Goal: Information Seeking & Learning: Learn about a topic

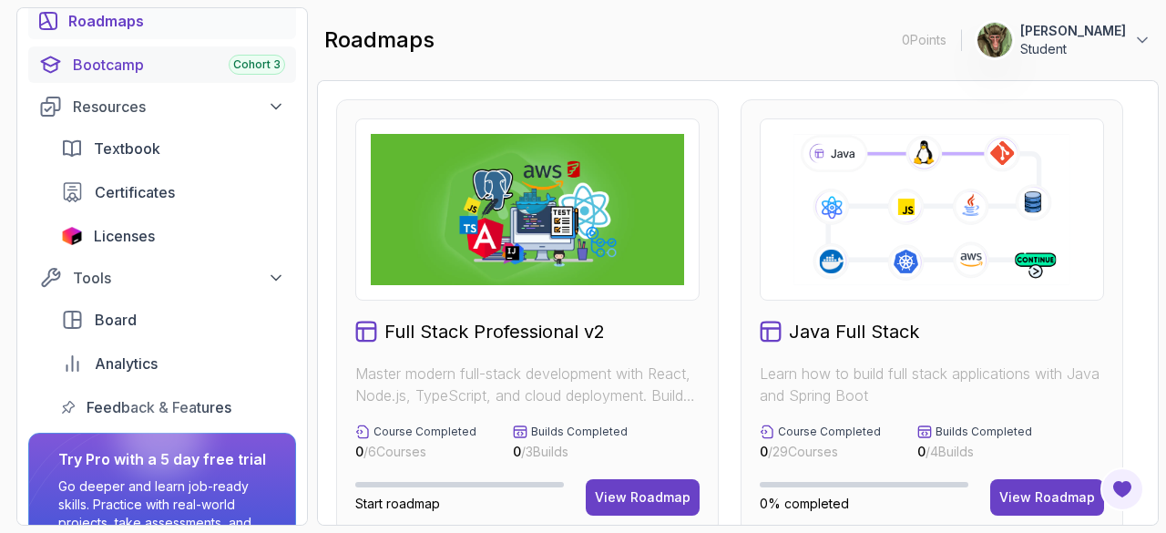
scroll to position [230, 0]
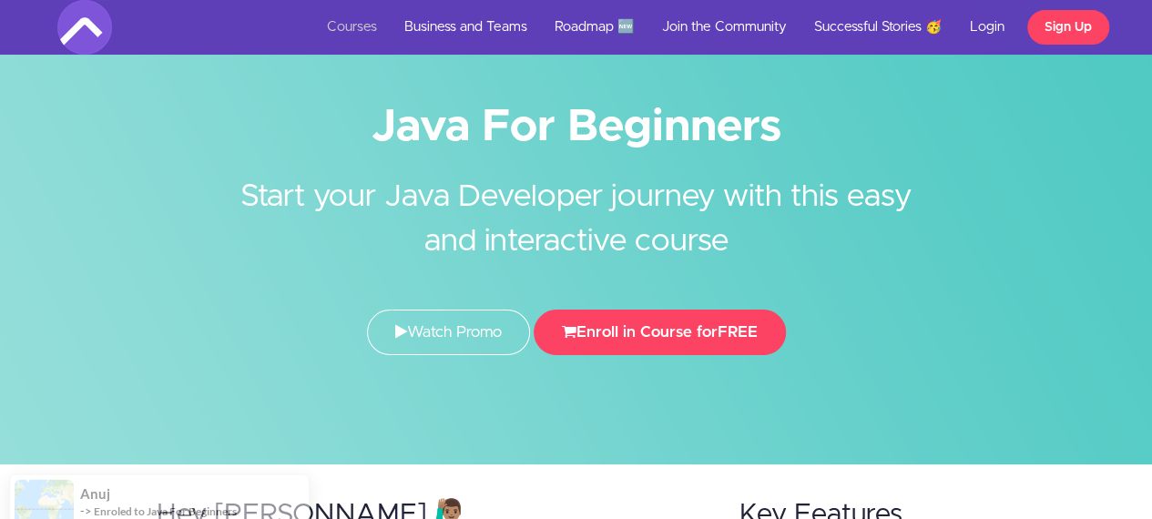
scroll to position [38, 0]
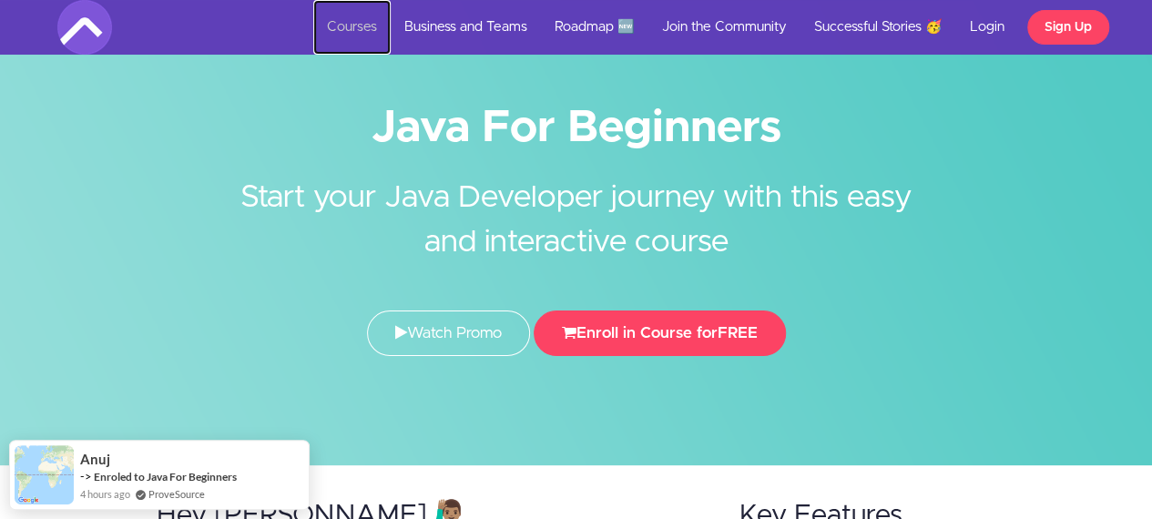
click at [350, 21] on link "Courses" at bounding box center [351, 27] width 77 height 55
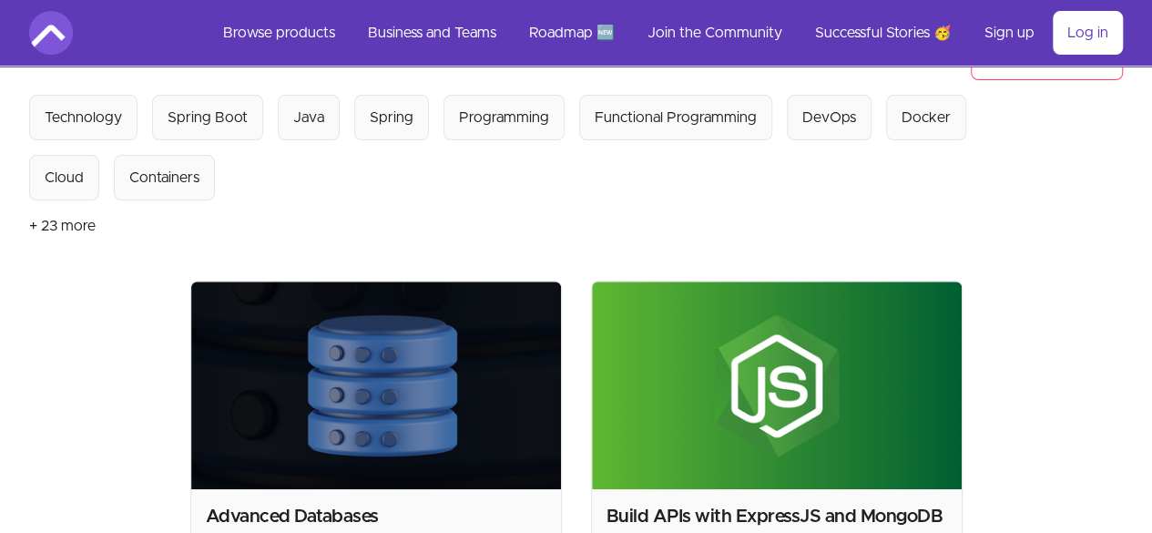
scroll to position [180, 0]
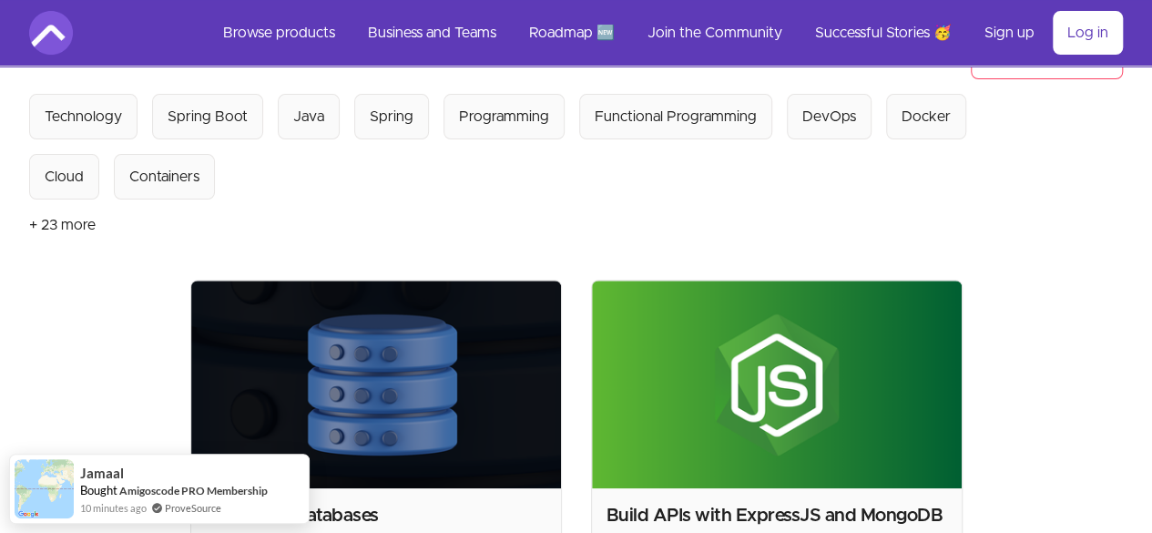
click at [86, 220] on button "+ 23 more" at bounding box center [62, 224] width 66 height 51
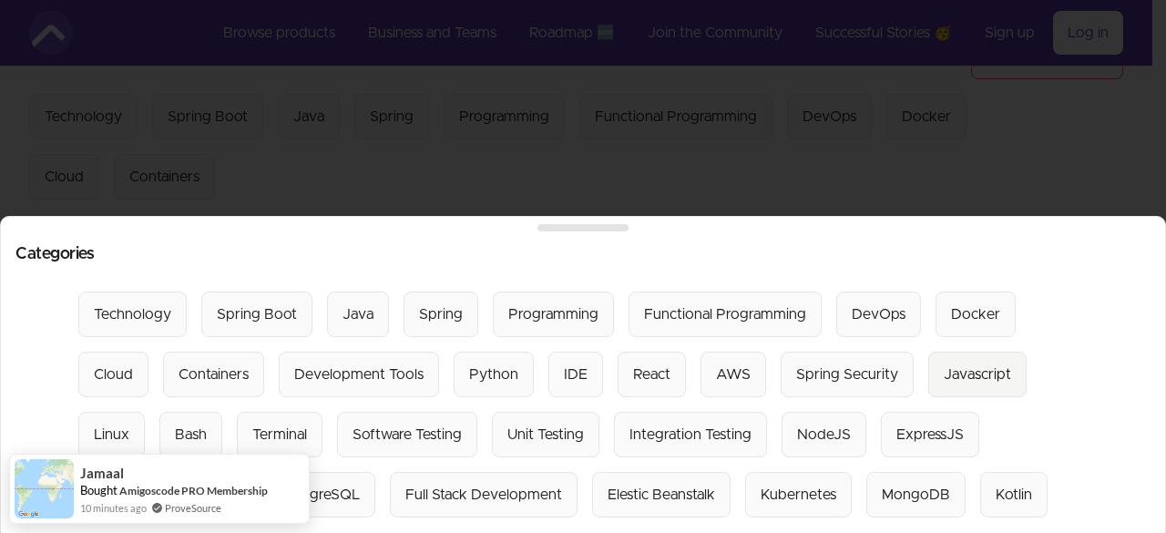
click at [944, 371] on div "Javascript" at bounding box center [977, 374] width 67 height 22
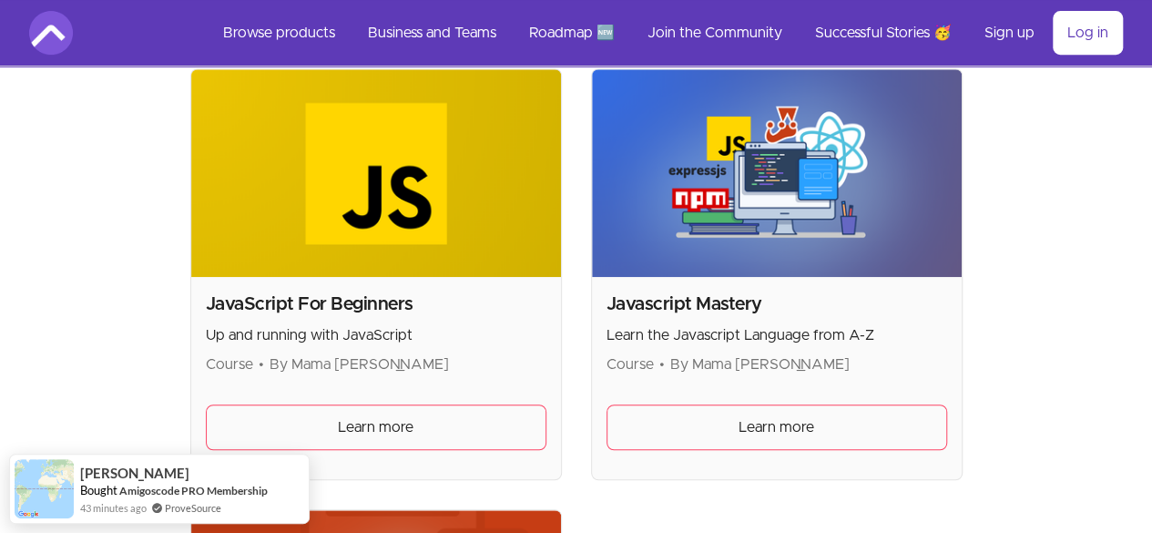
scroll to position [445, 0]
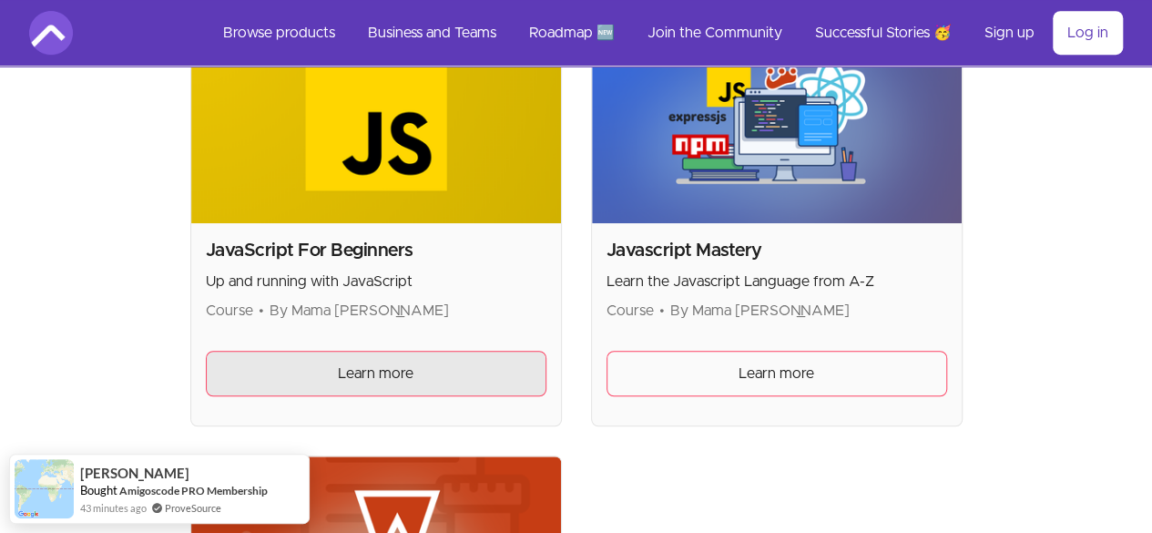
click at [297, 386] on link "Learn more" at bounding box center [376, 374] width 341 height 46
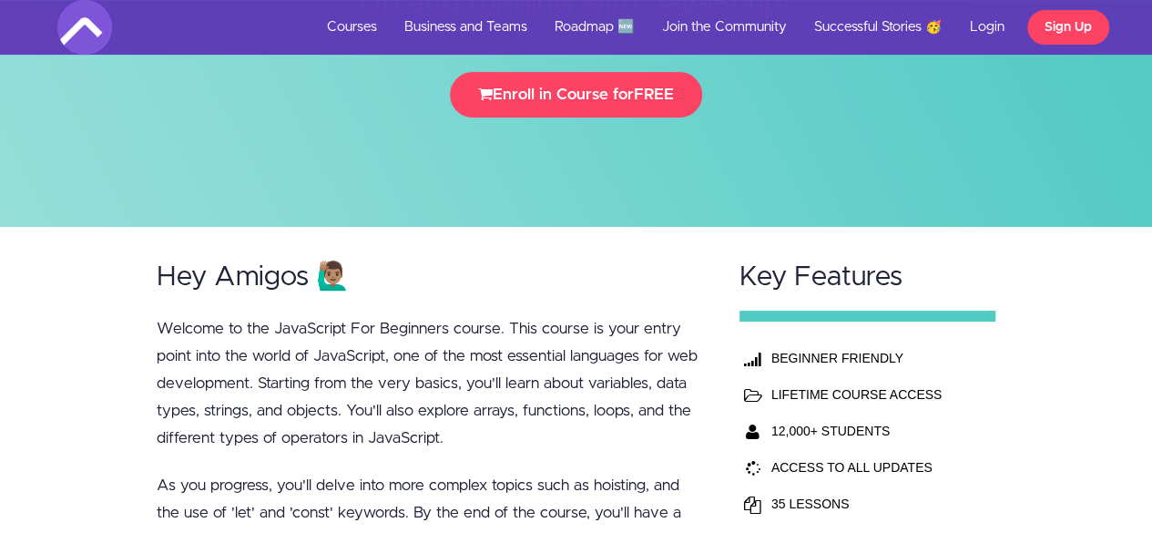
scroll to position [240, 0]
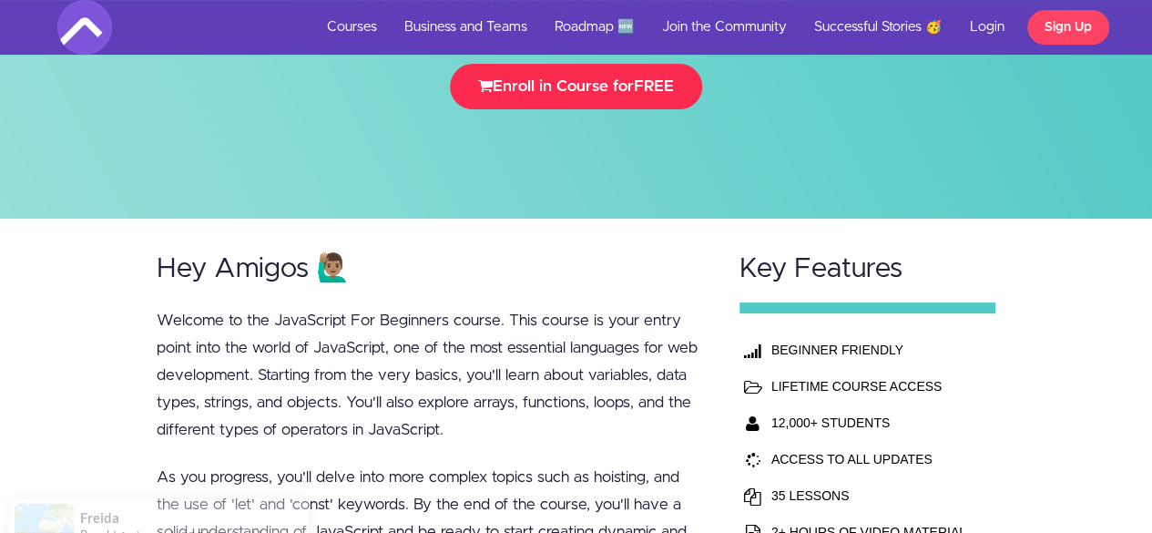
click at [621, 88] on button "Enroll in Course for FREE" at bounding box center [576, 87] width 252 height 46
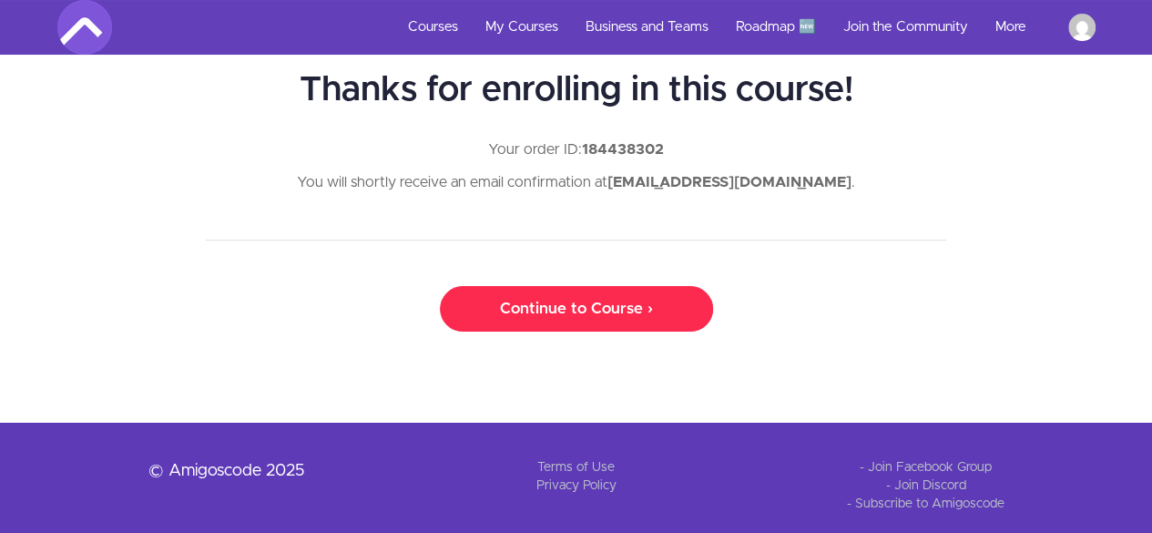
click at [482, 305] on link "Continue to Course ›" at bounding box center [576, 309] width 273 height 46
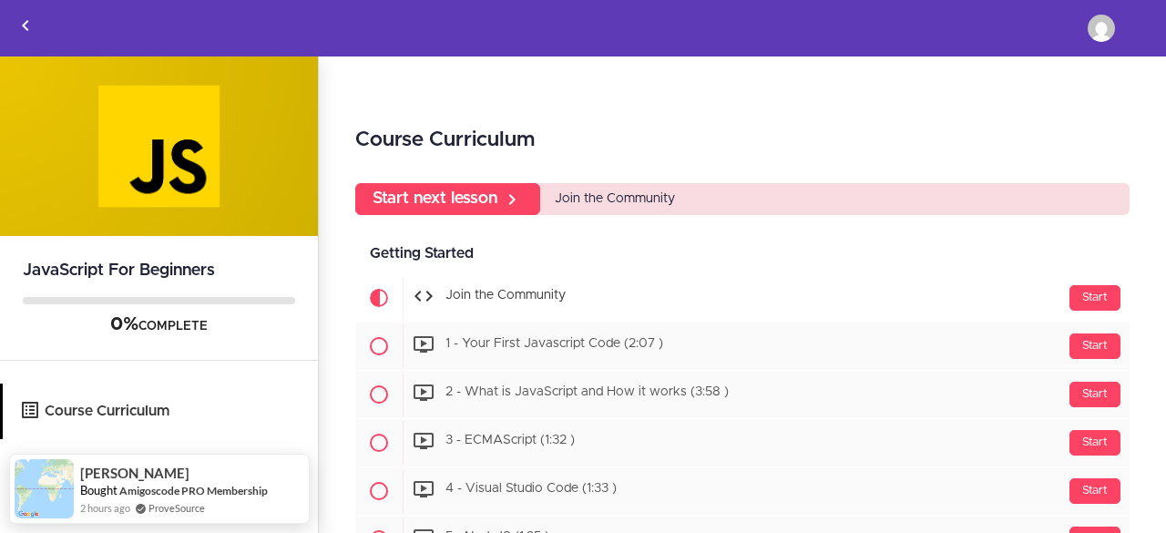
click at [955, 110] on div "Course Curriculum Start next lesson Join the Community Getting Started Availabl…" at bounding box center [742, 295] width 847 height 478
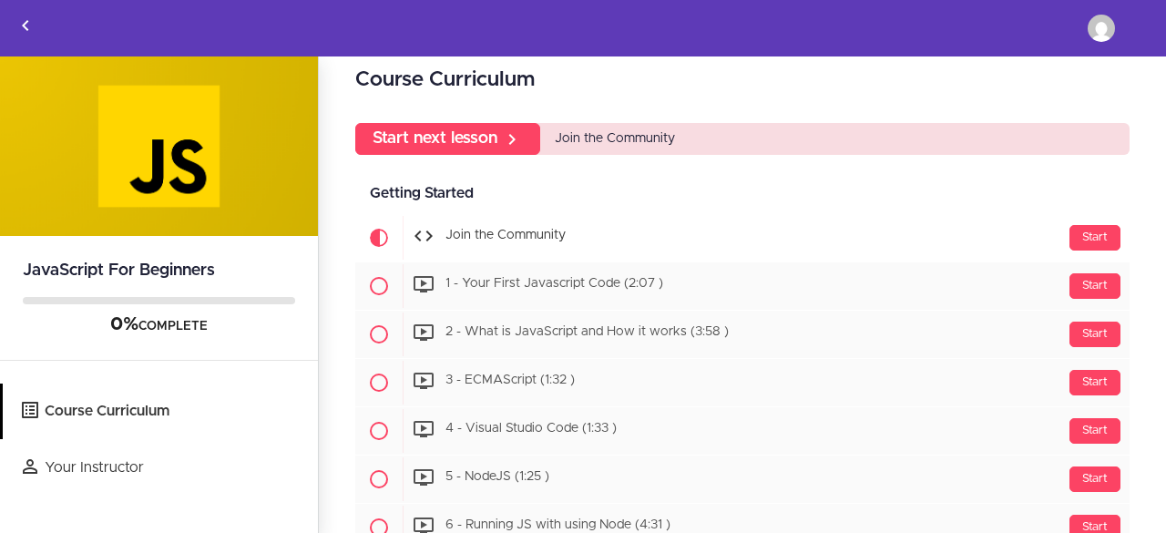
scroll to position [63, 0]
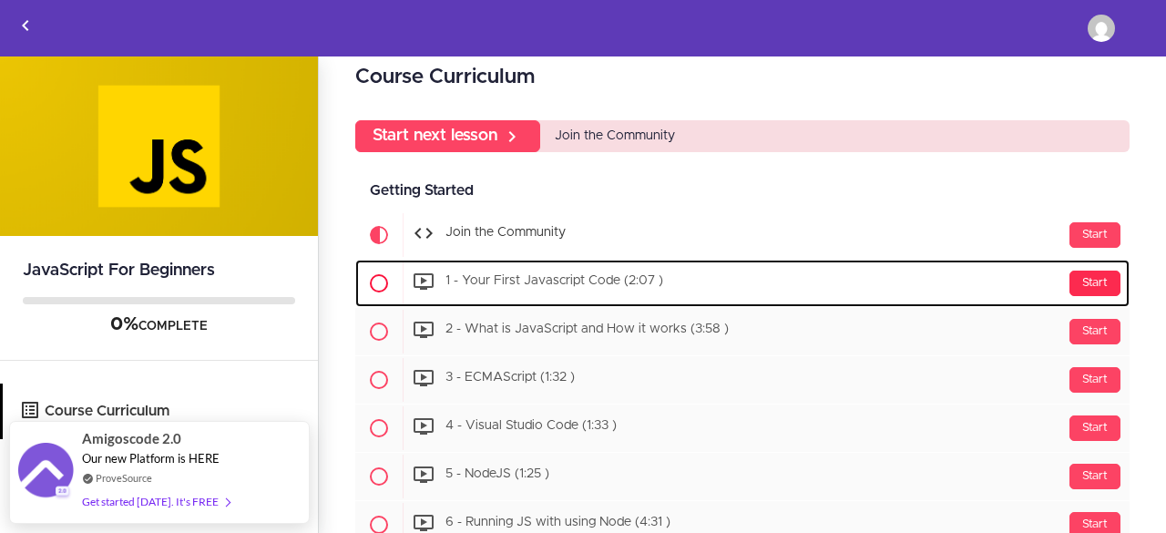
click at [1081, 281] on div "Start" at bounding box center [1094, 284] width 51 height 26
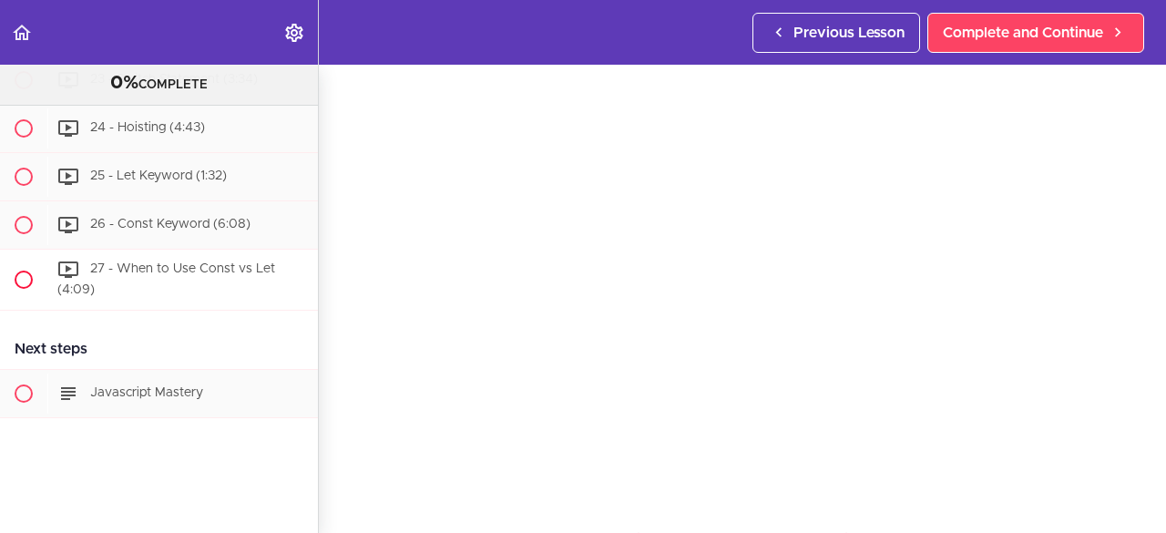
scroll to position [1862, 0]
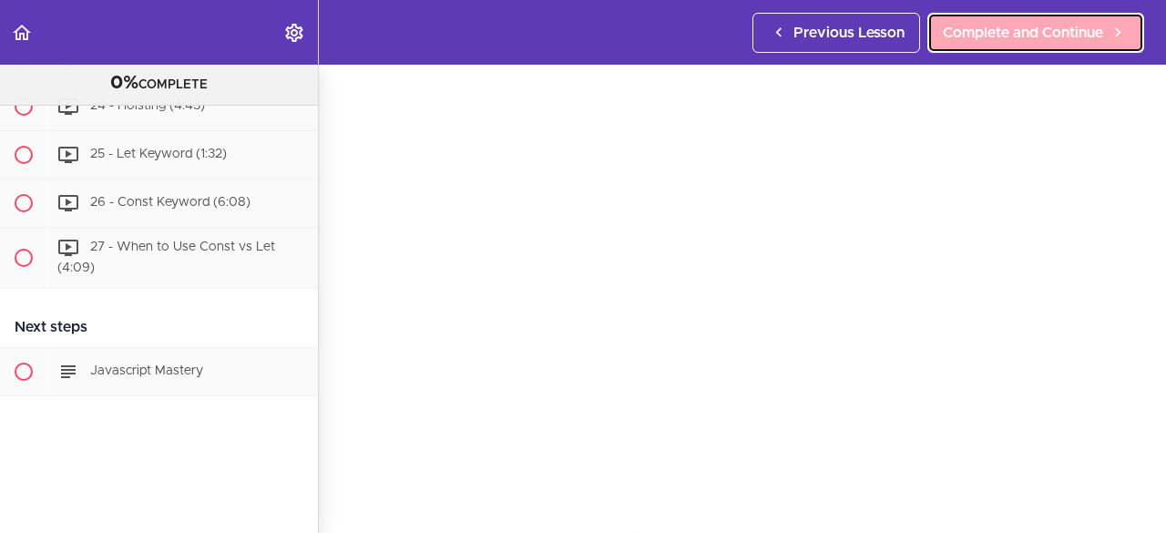
click at [1037, 36] on span "Complete and Continue" at bounding box center [1023, 33] width 160 height 22
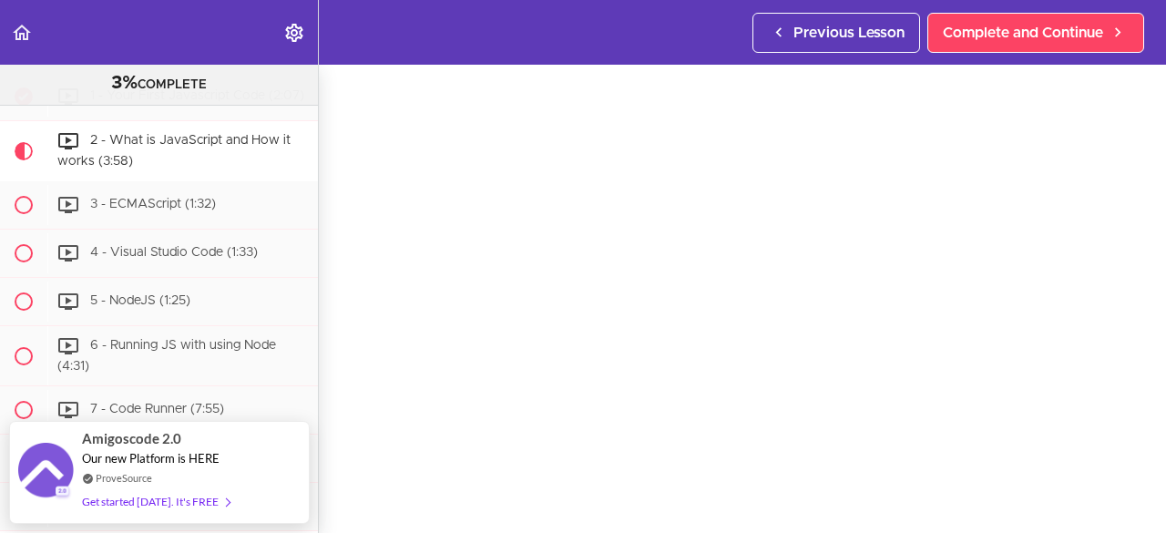
scroll to position [73, 0]
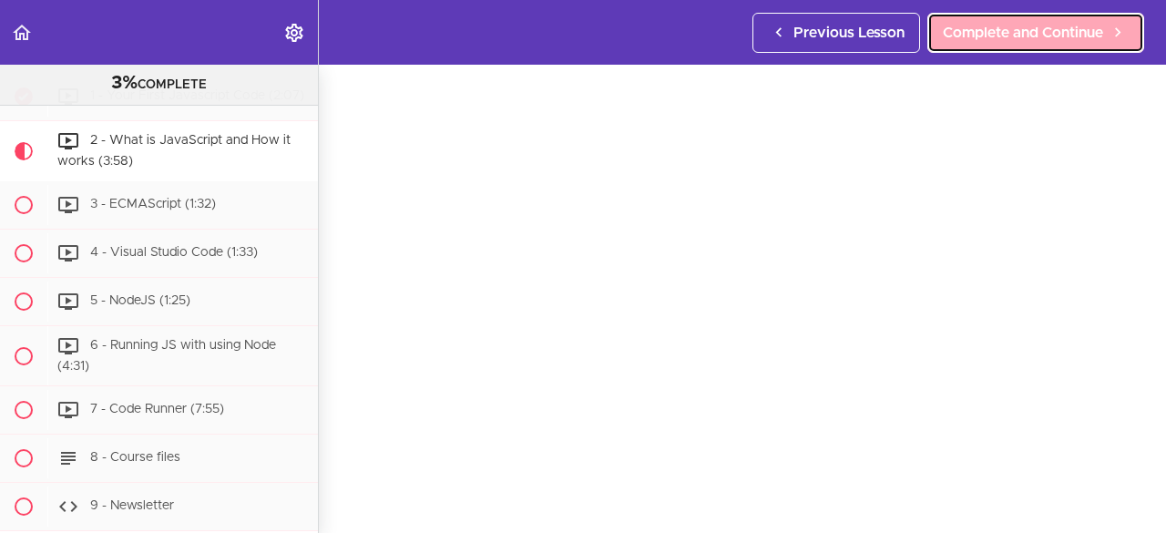
click at [1038, 32] on span "Complete and Continue" at bounding box center [1023, 33] width 160 height 22
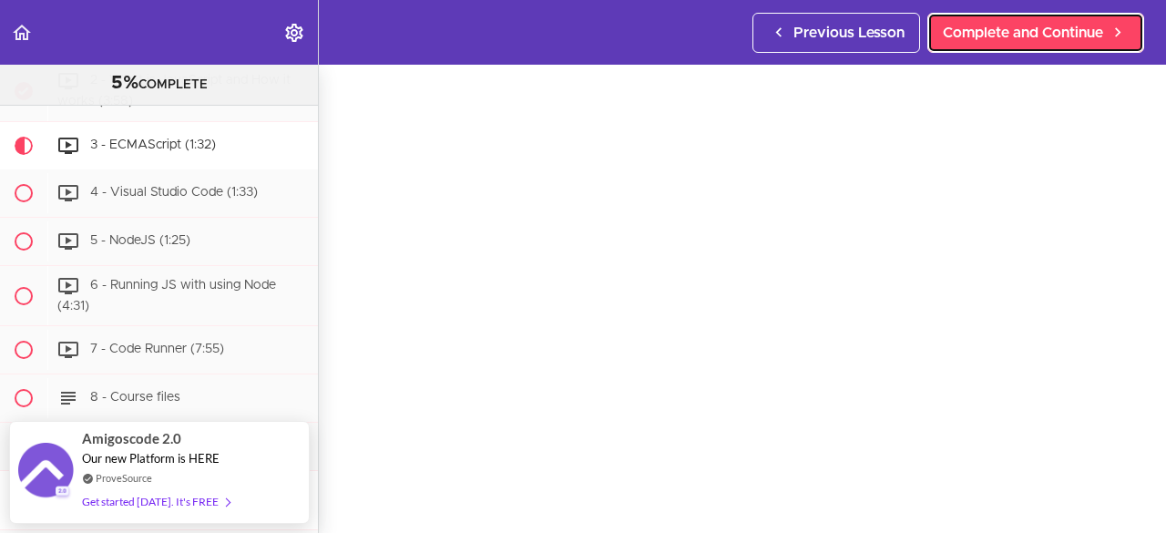
scroll to position [75, 0]
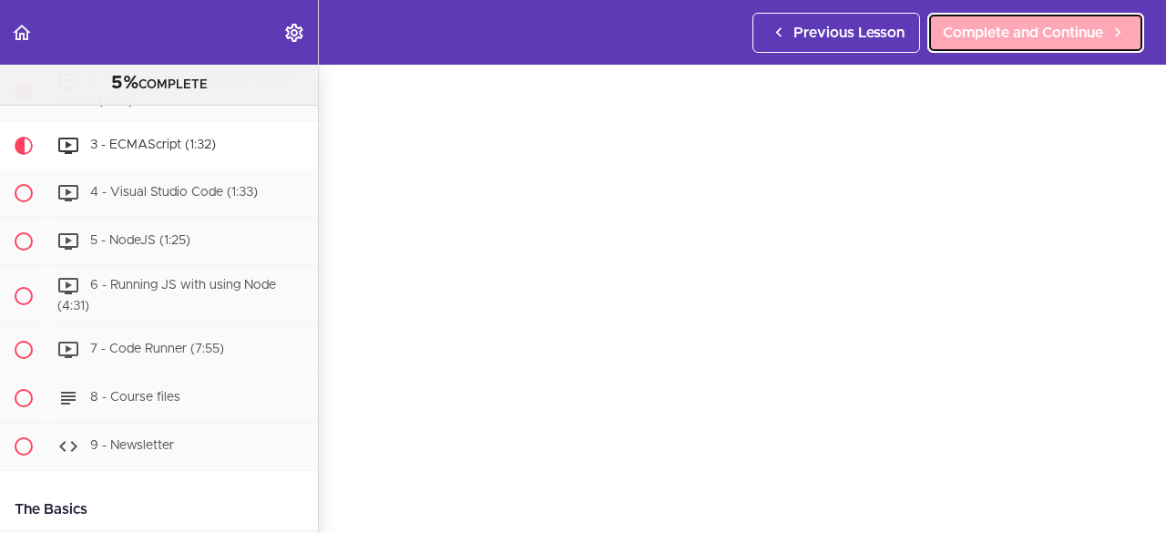
click at [1018, 38] on span "Complete and Continue" at bounding box center [1023, 33] width 160 height 22
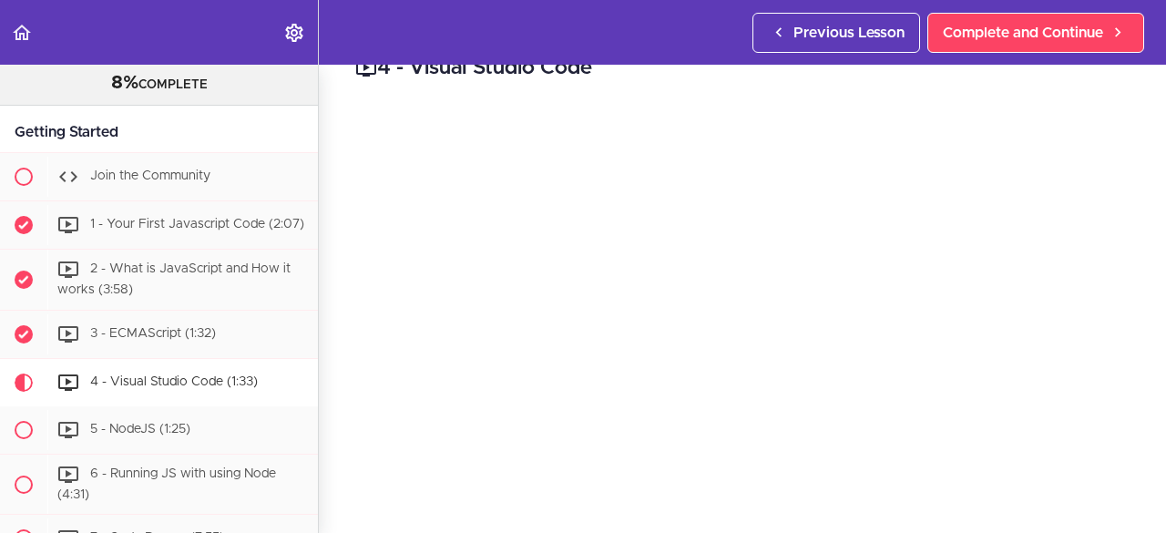
scroll to position [35, 0]
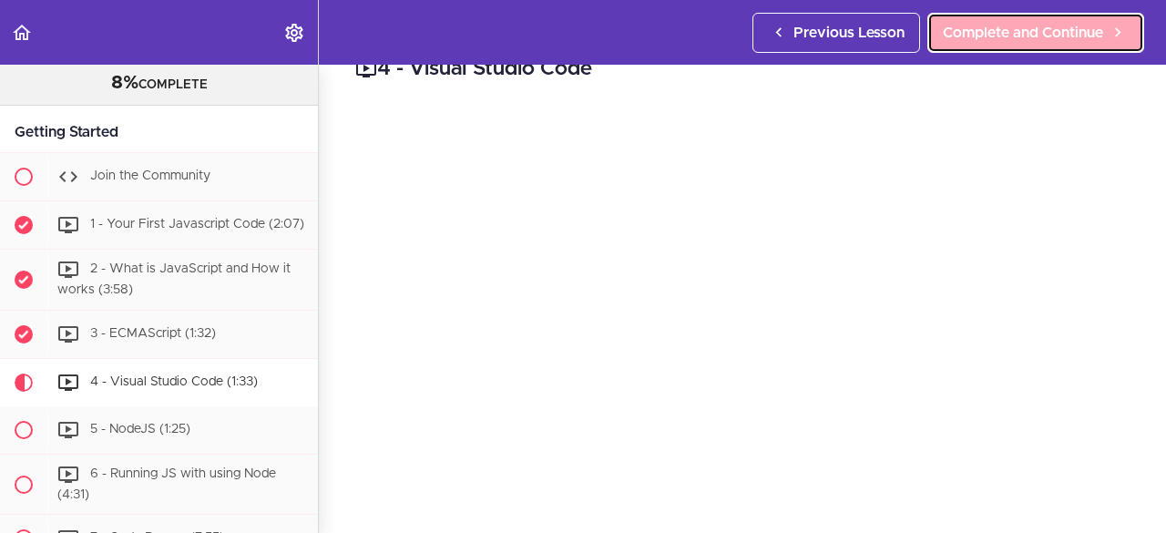
click at [1037, 23] on span "Complete and Continue" at bounding box center [1023, 33] width 160 height 22
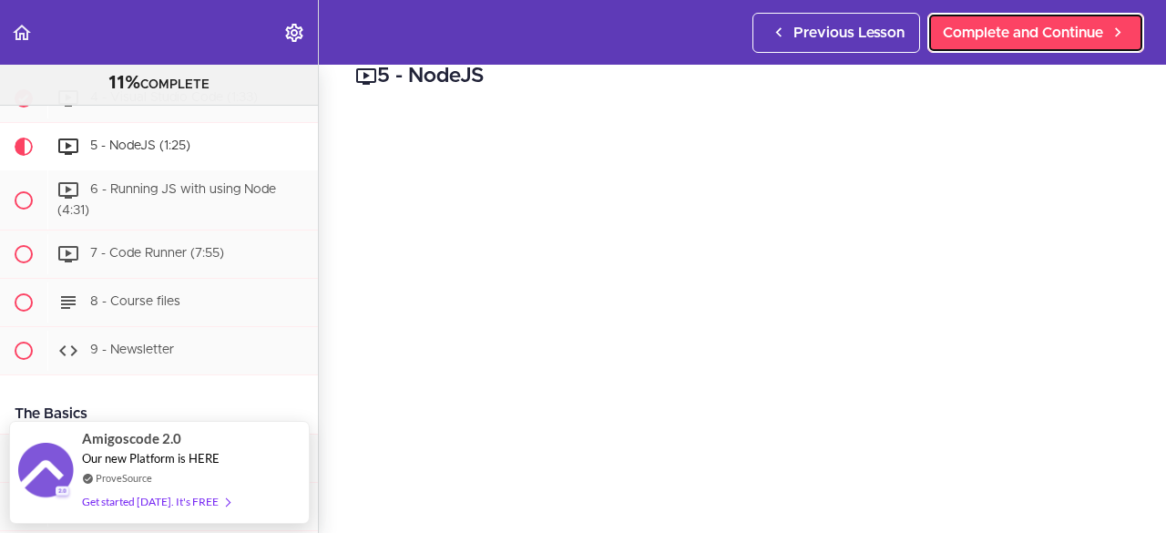
scroll to position [42, 0]
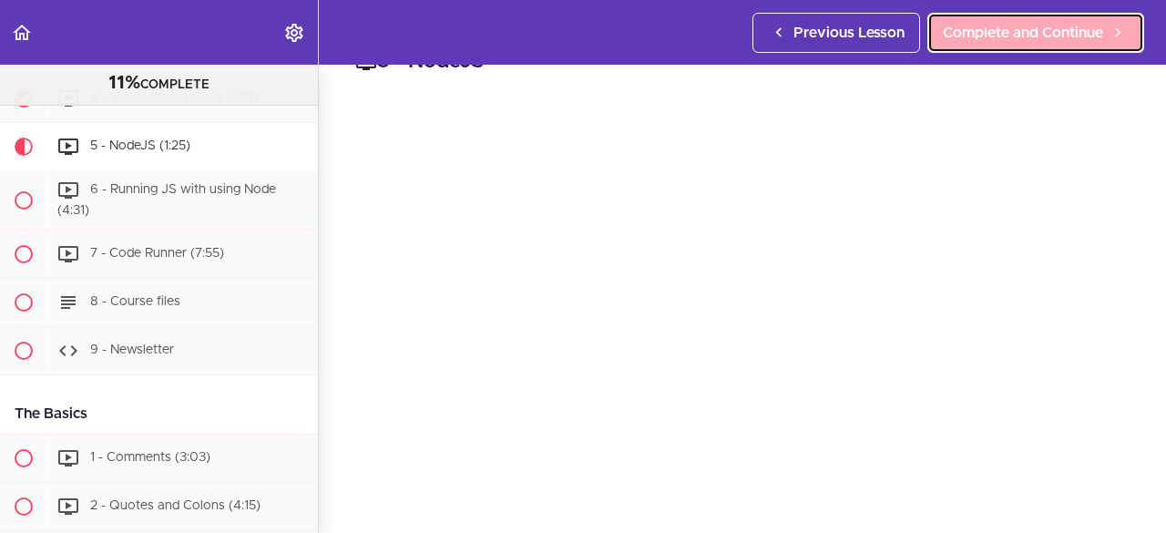
click at [1067, 39] on span "Complete and Continue" at bounding box center [1023, 33] width 160 height 22
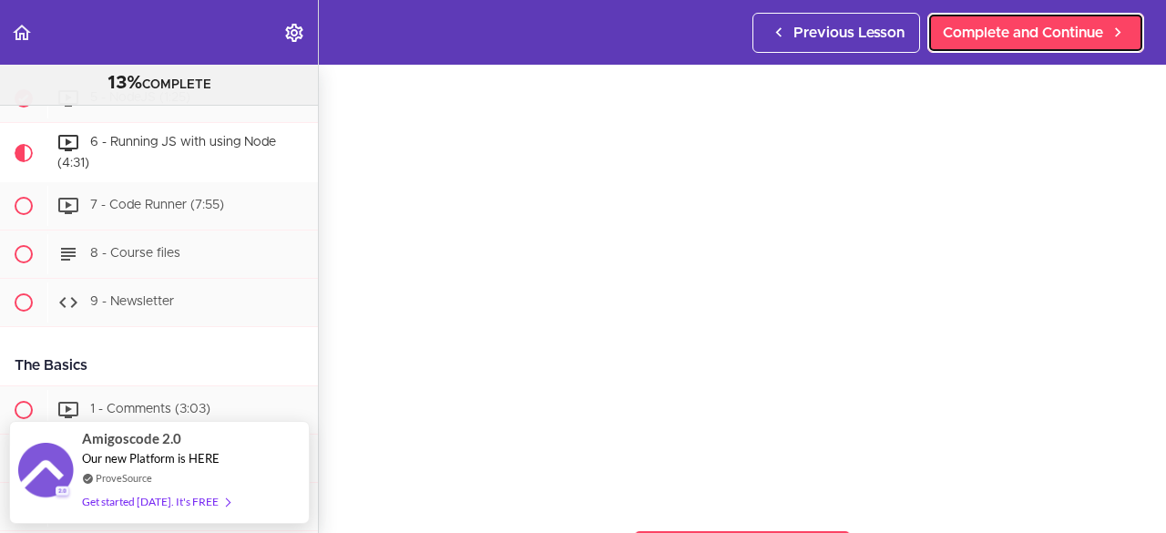
scroll to position [80, 0]
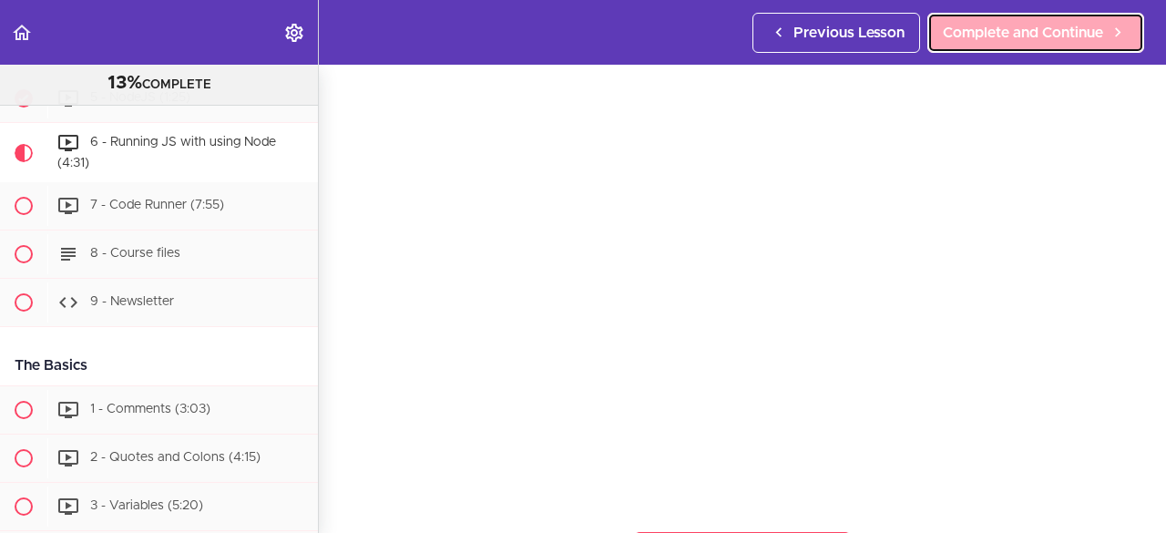
click at [1070, 39] on span "Complete and Continue" at bounding box center [1023, 33] width 160 height 22
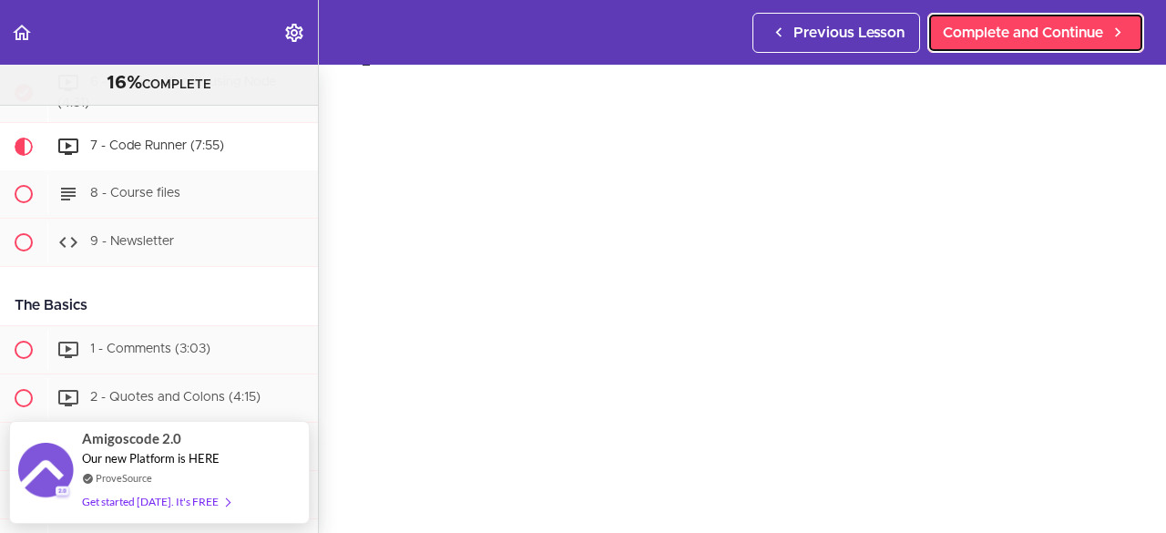
scroll to position [46, 0]
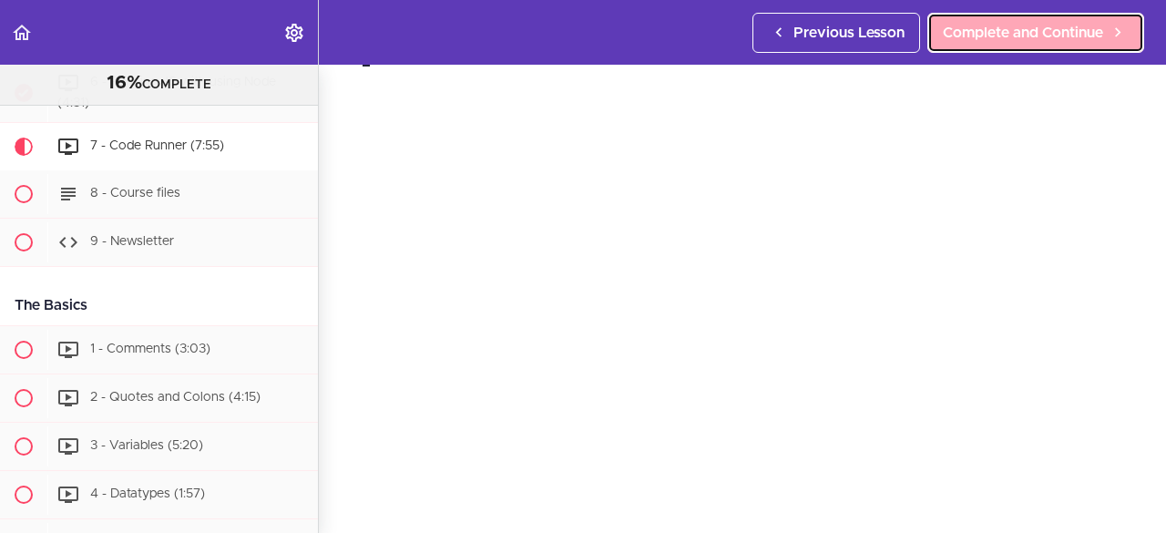
click at [1045, 31] on span "Complete and Continue" at bounding box center [1023, 33] width 160 height 22
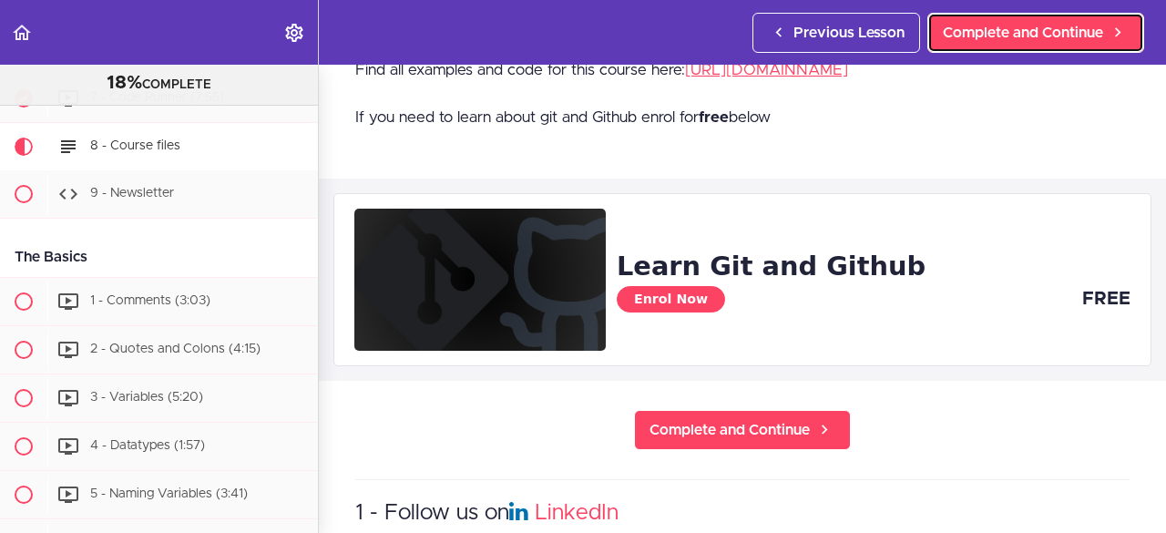
scroll to position [91, 0]
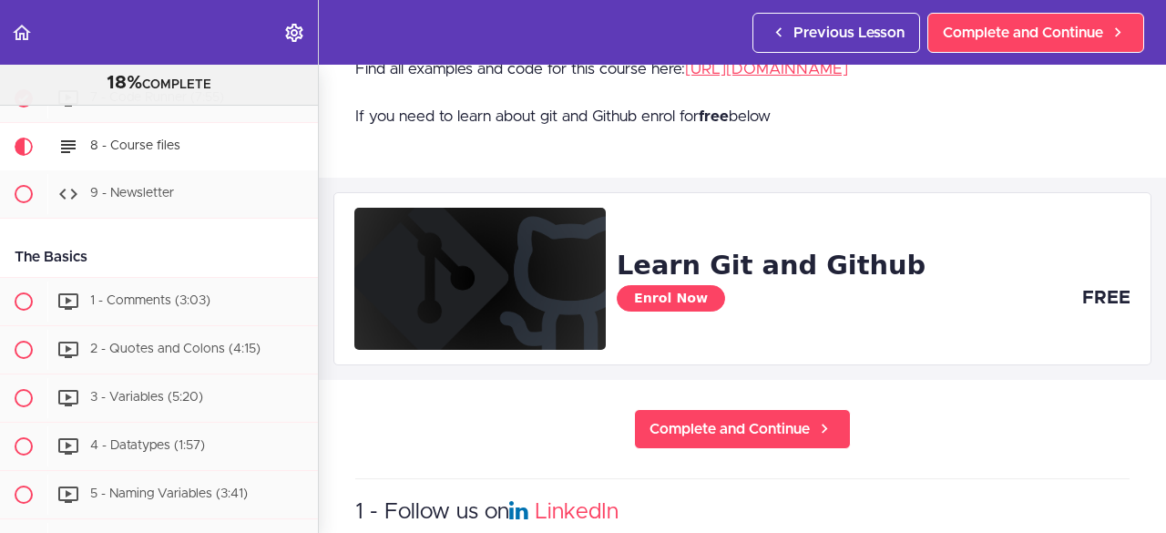
click at [547, 299] on img at bounding box center [479, 278] width 251 height 141
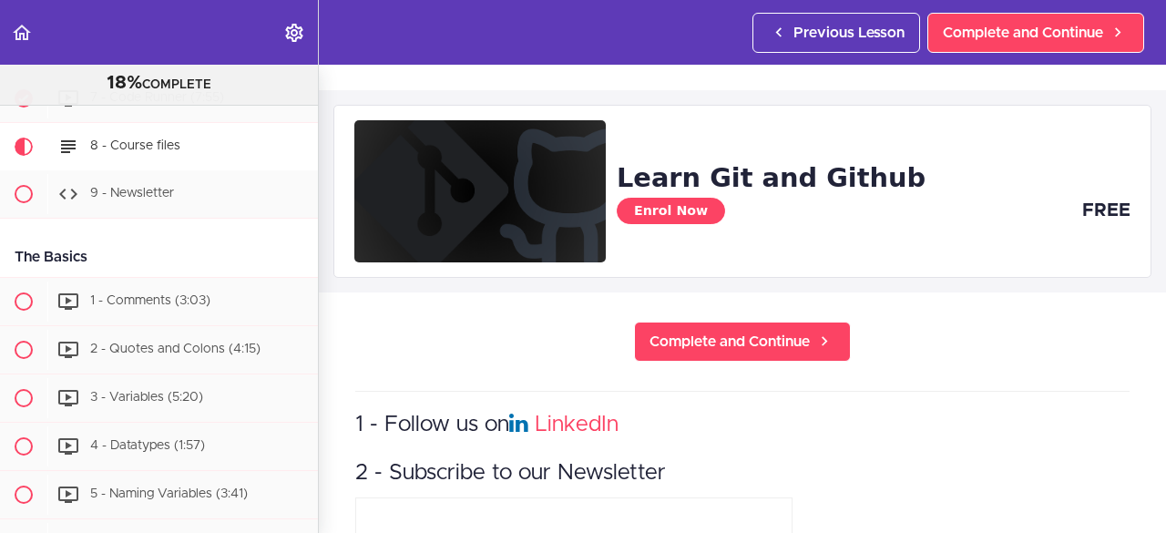
scroll to position [182, 0]
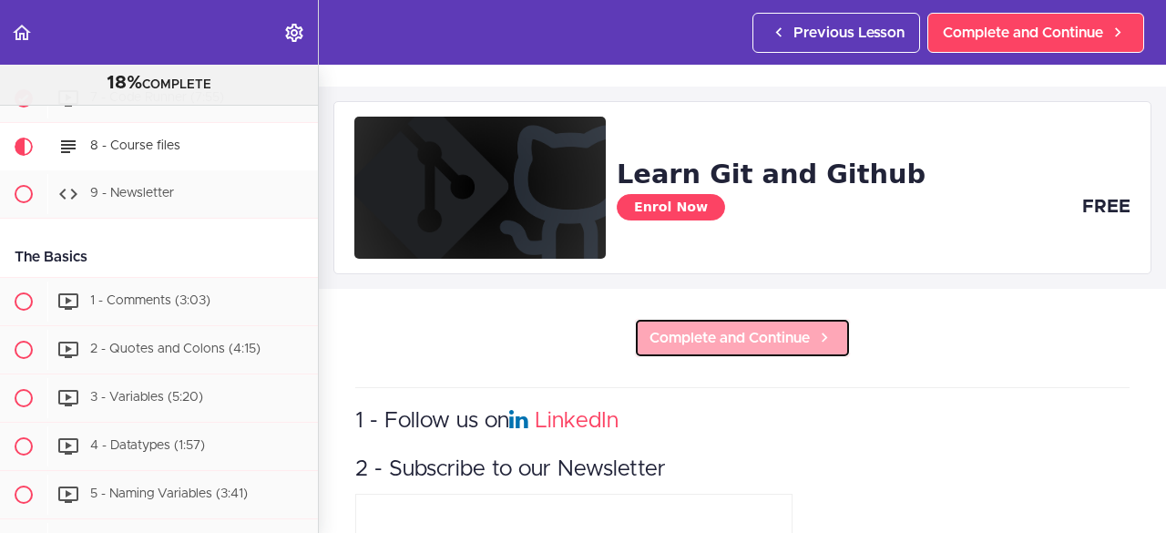
click at [766, 345] on link "Complete and Continue" at bounding box center [742, 338] width 217 height 40
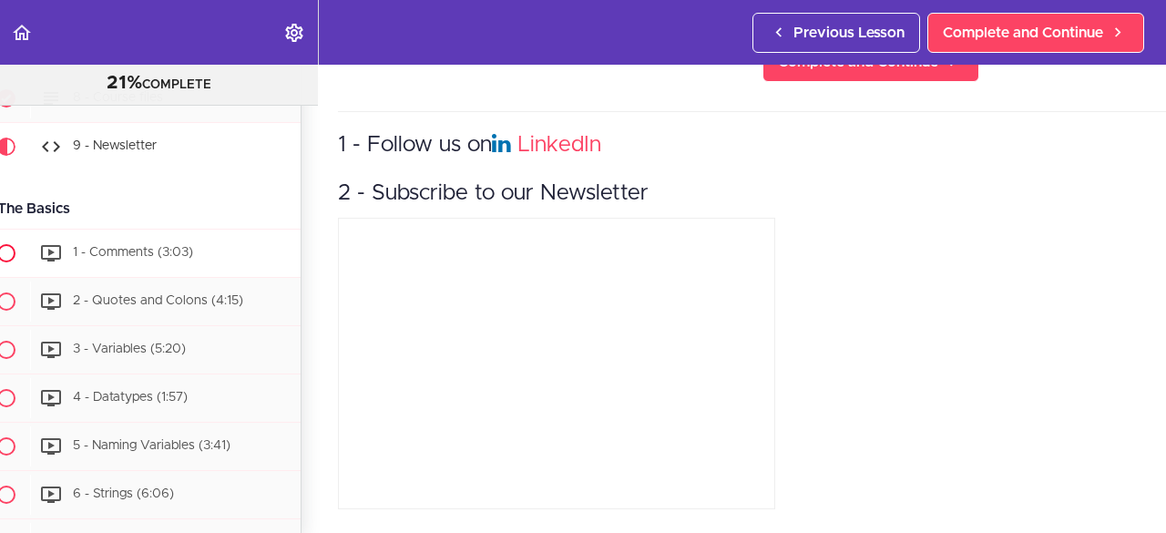
scroll to position [515, 0]
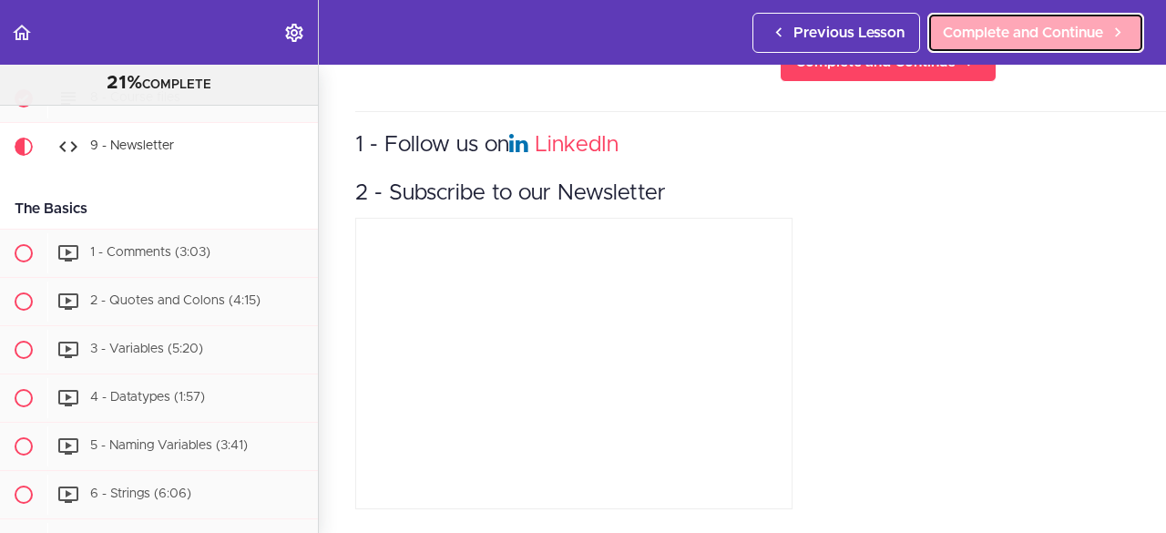
click at [1051, 34] on span "Complete and Continue" at bounding box center [1023, 33] width 160 height 22
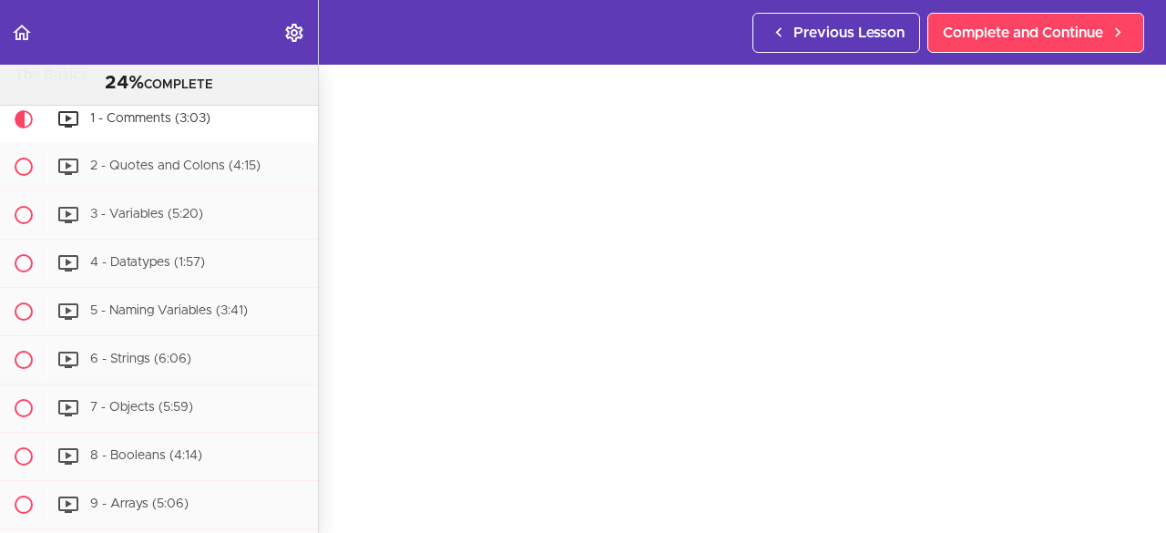
scroll to position [707, 0]
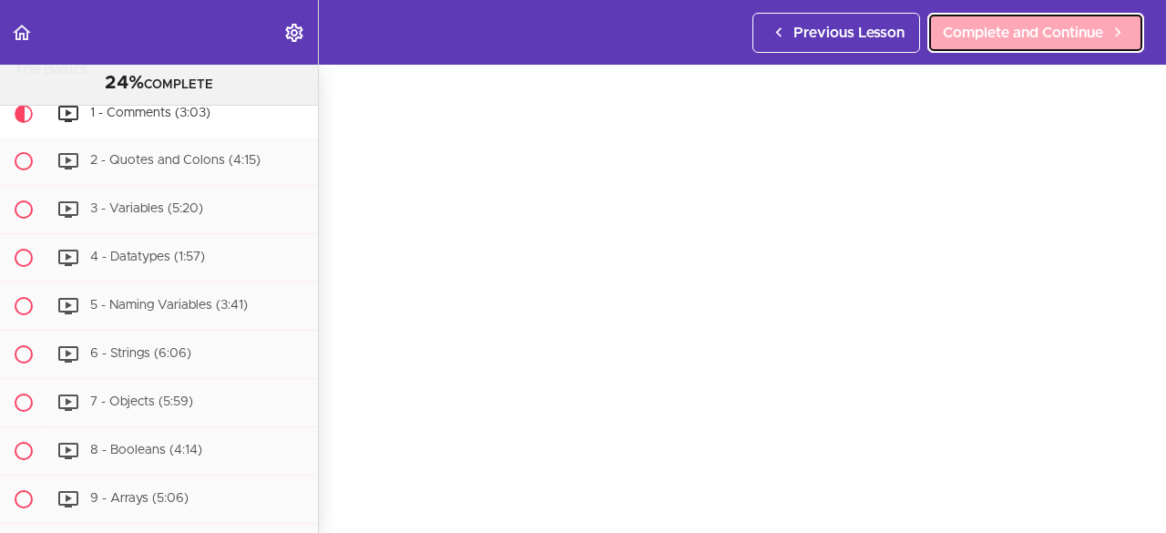
click at [1006, 32] on span "Complete and Continue" at bounding box center [1023, 33] width 160 height 22
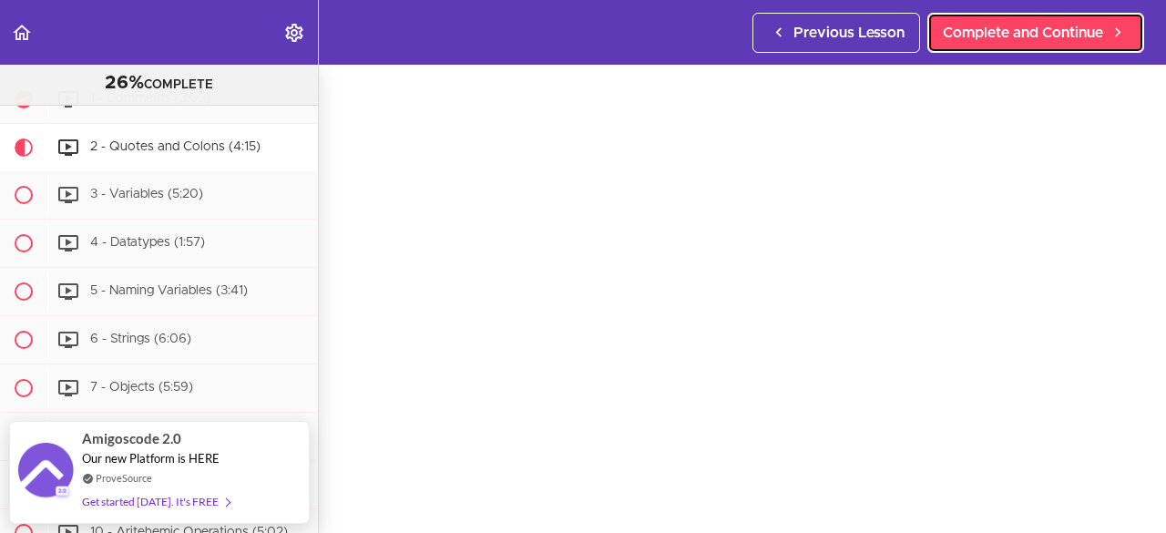
scroll to position [71, 0]
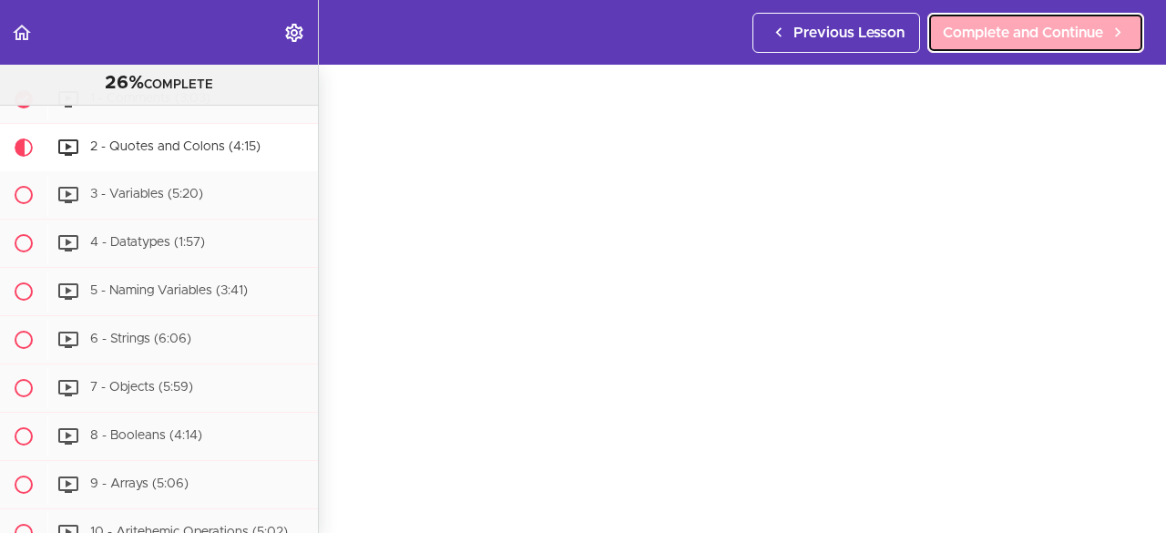
click at [1063, 44] on link "Complete and Continue" at bounding box center [1035, 33] width 217 height 40
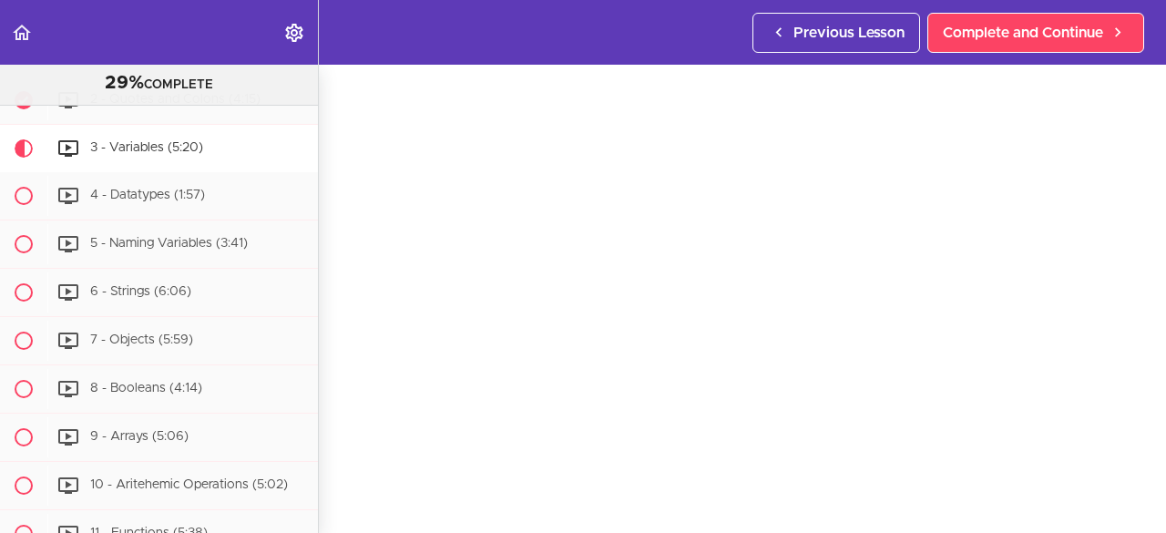
scroll to position [73, 0]
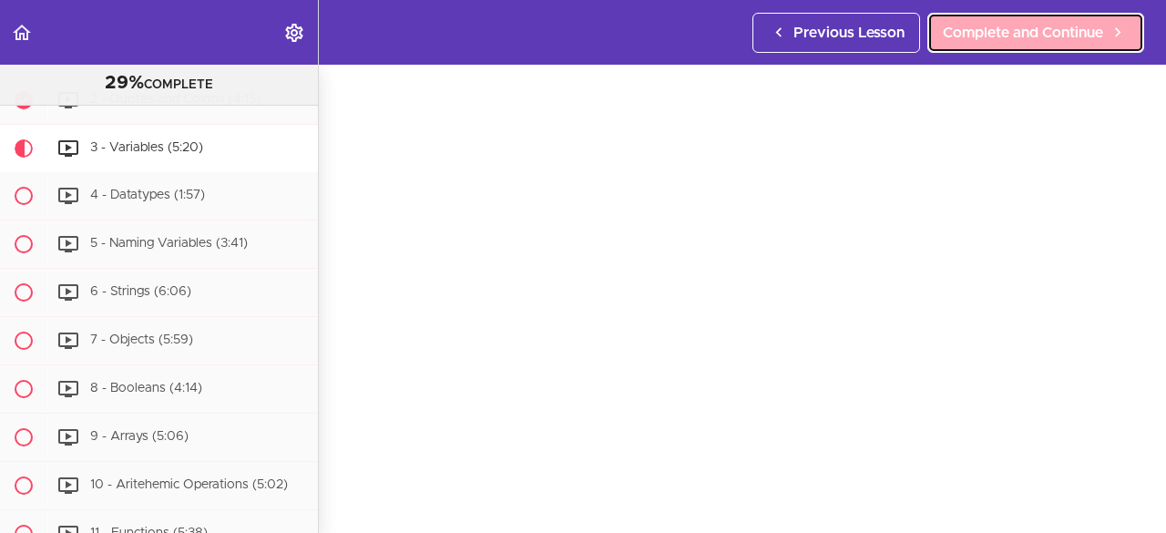
click at [1029, 33] on span "Complete and Continue" at bounding box center [1023, 33] width 160 height 22
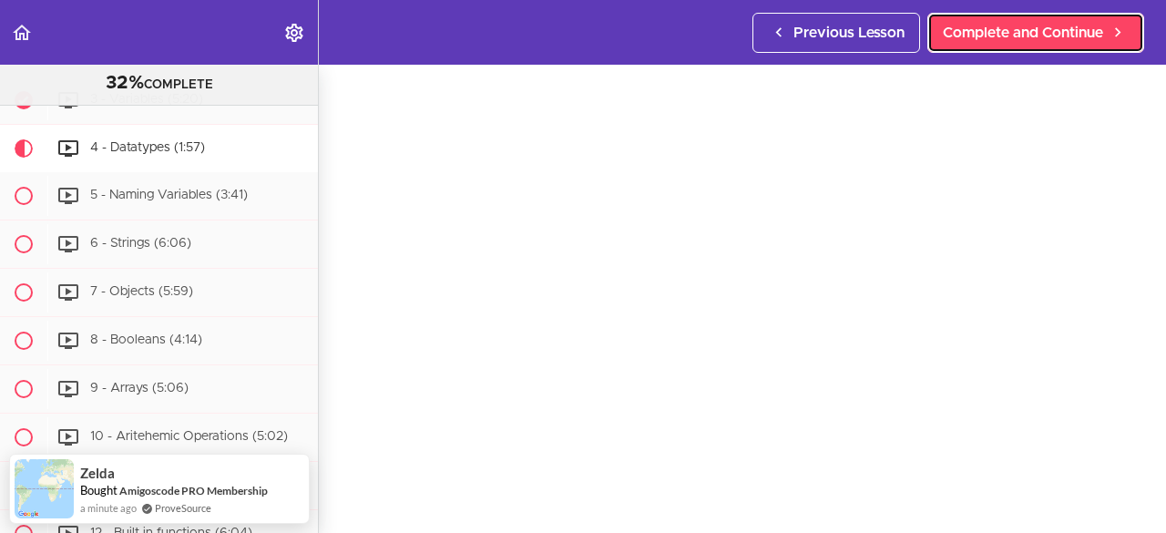
scroll to position [73, 0]
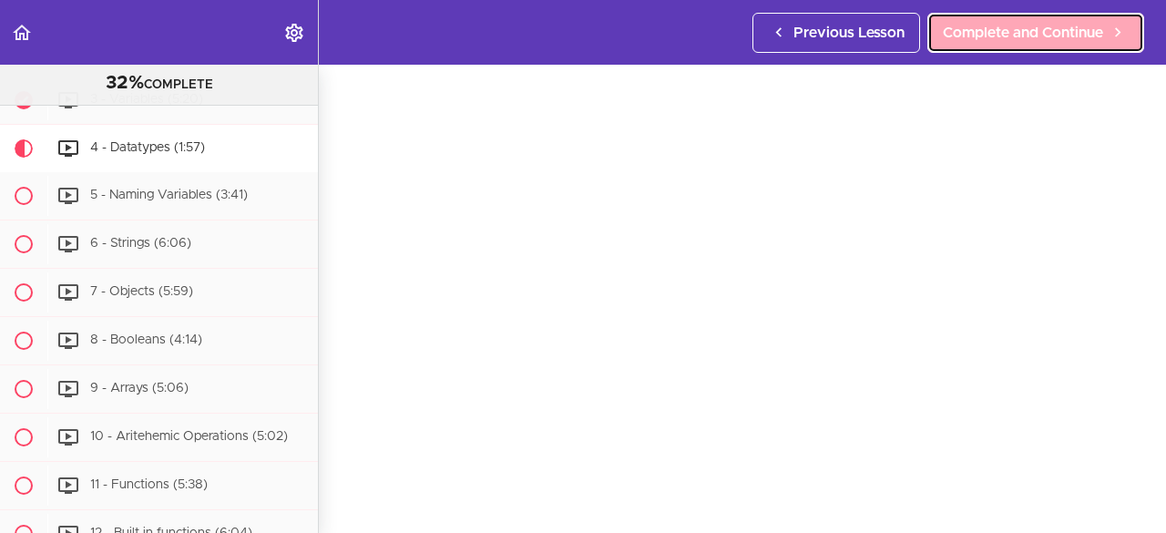
click at [1019, 32] on span "Complete and Continue" at bounding box center [1023, 33] width 160 height 22
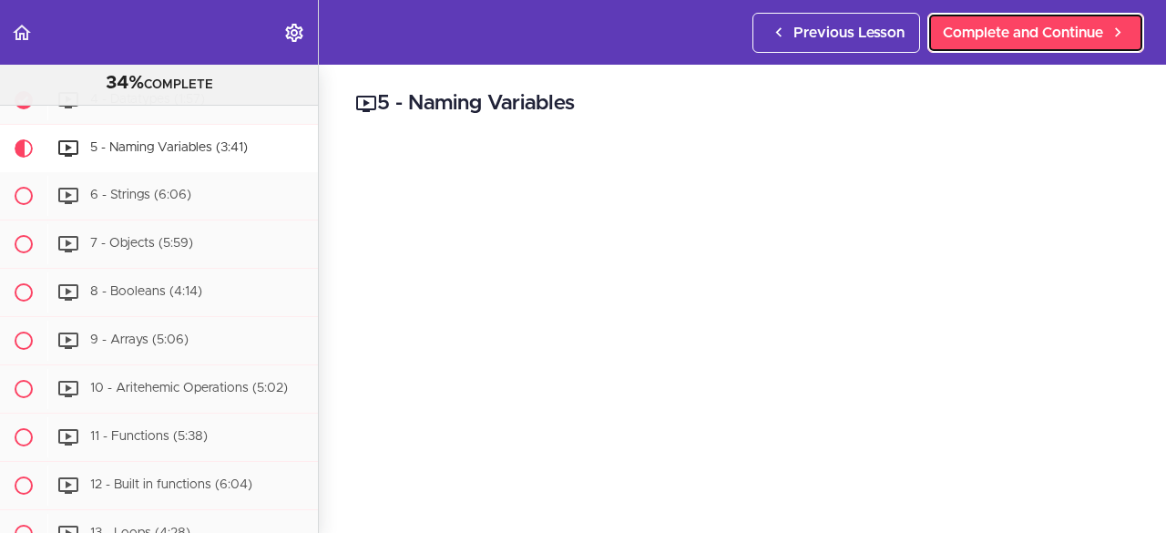
scroll to position [92, 0]
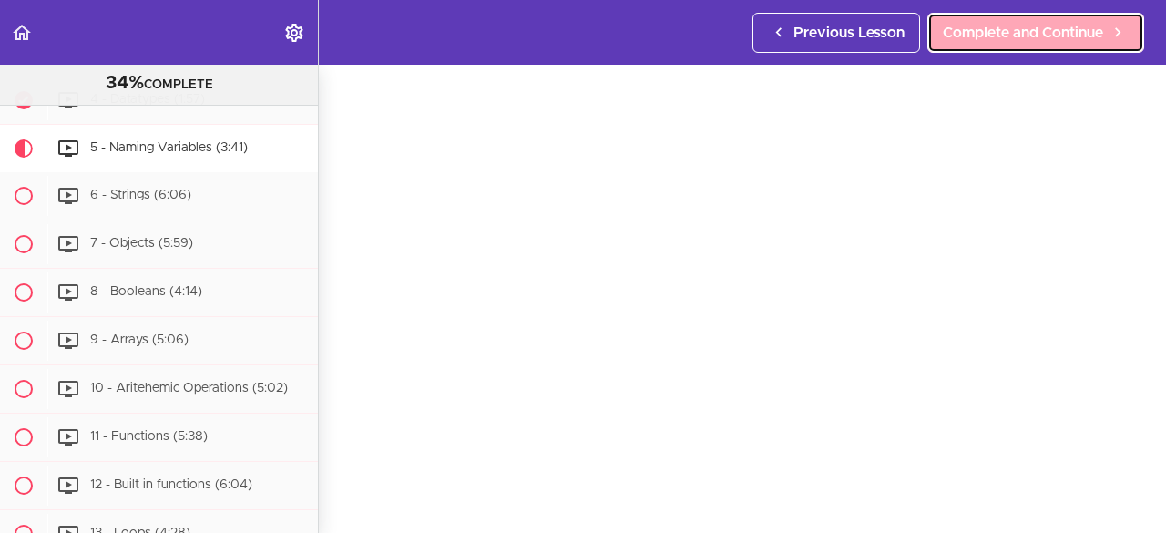
click at [1038, 37] on span "Complete and Continue" at bounding box center [1023, 33] width 160 height 22
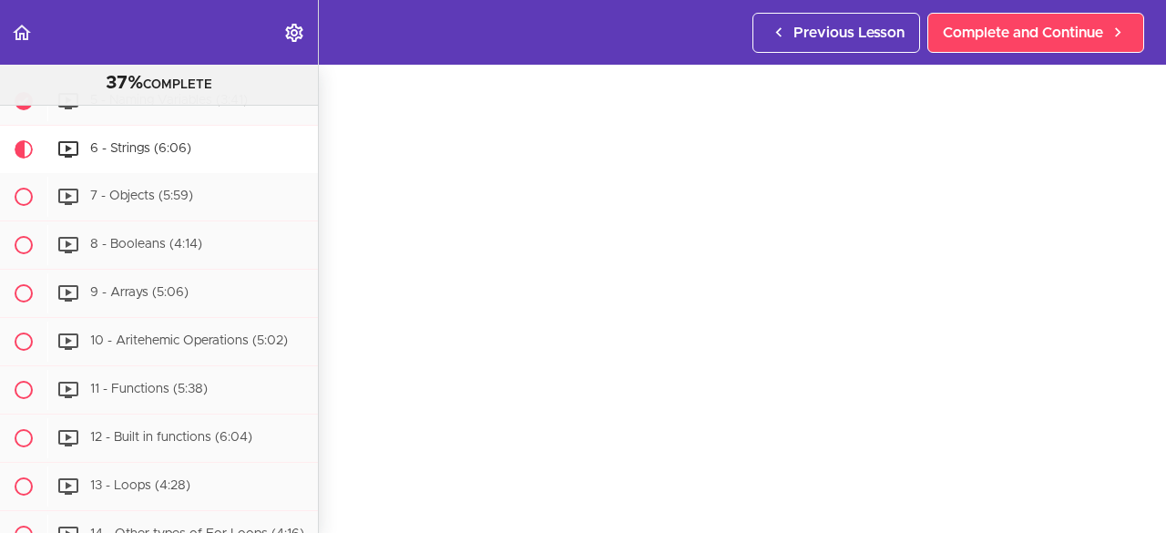
scroll to position [91, 0]
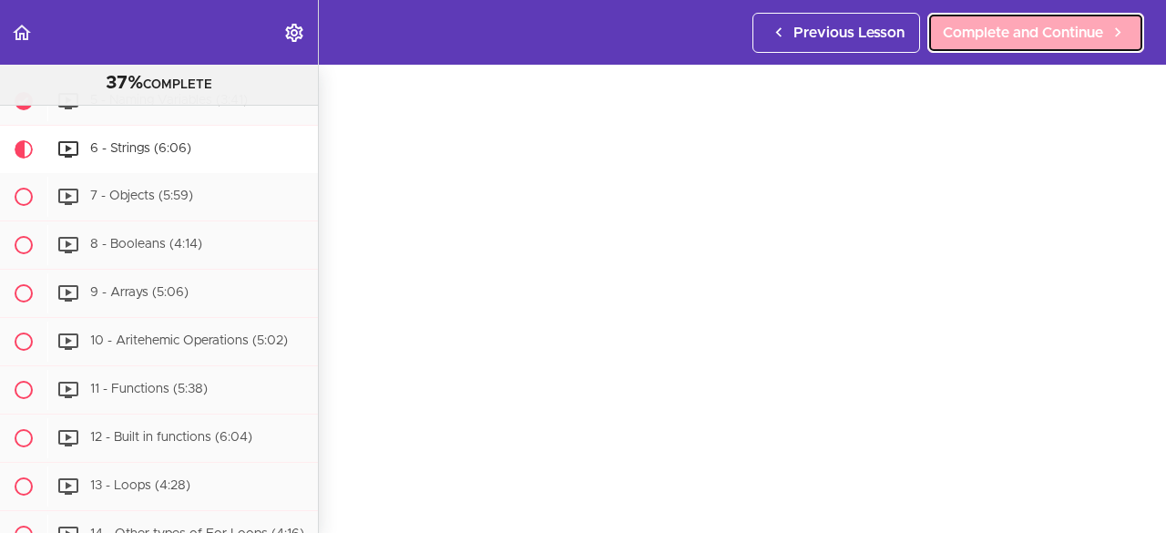
click at [998, 45] on link "Complete and Continue" at bounding box center [1035, 33] width 217 height 40
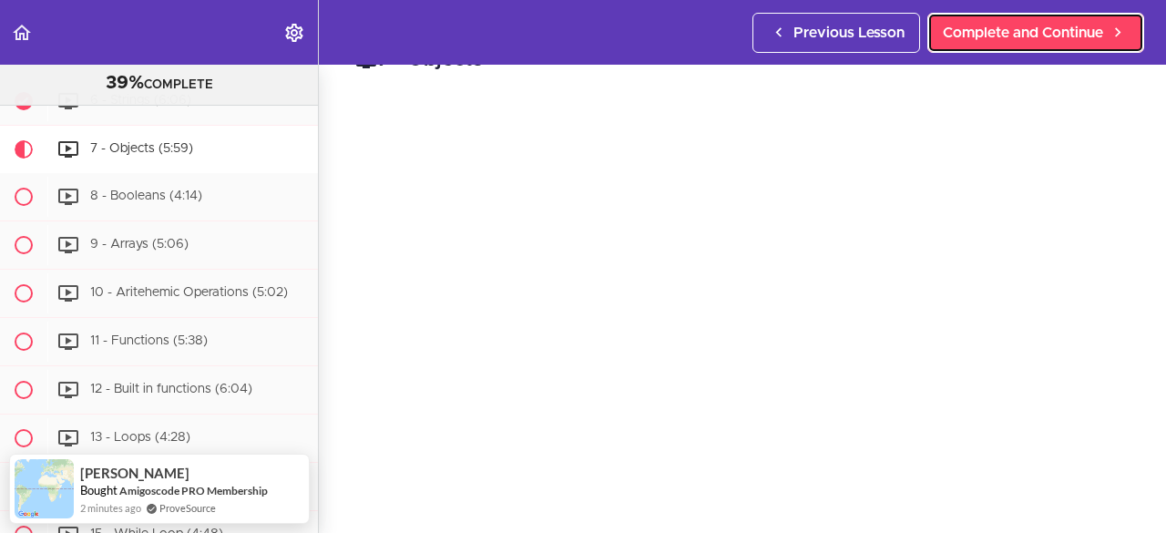
scroll to position [42, 0]
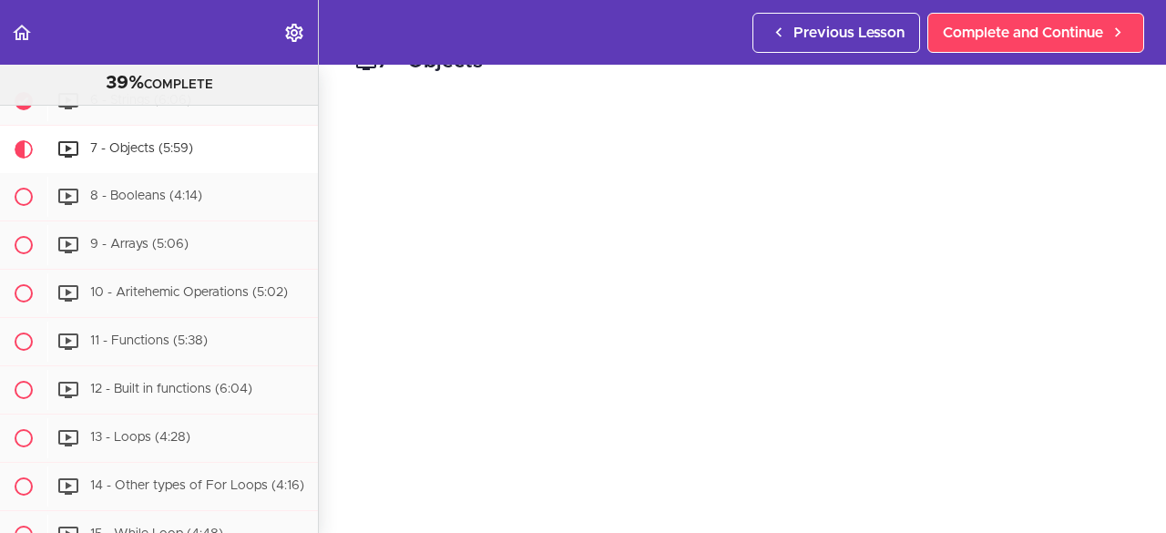
click at [1136, 130] on div "7 - Objects javascript // Objects var person = { firstName : "[PERSON_NAME]" , …" at bounding box center [902, 257] width 1166 height 468
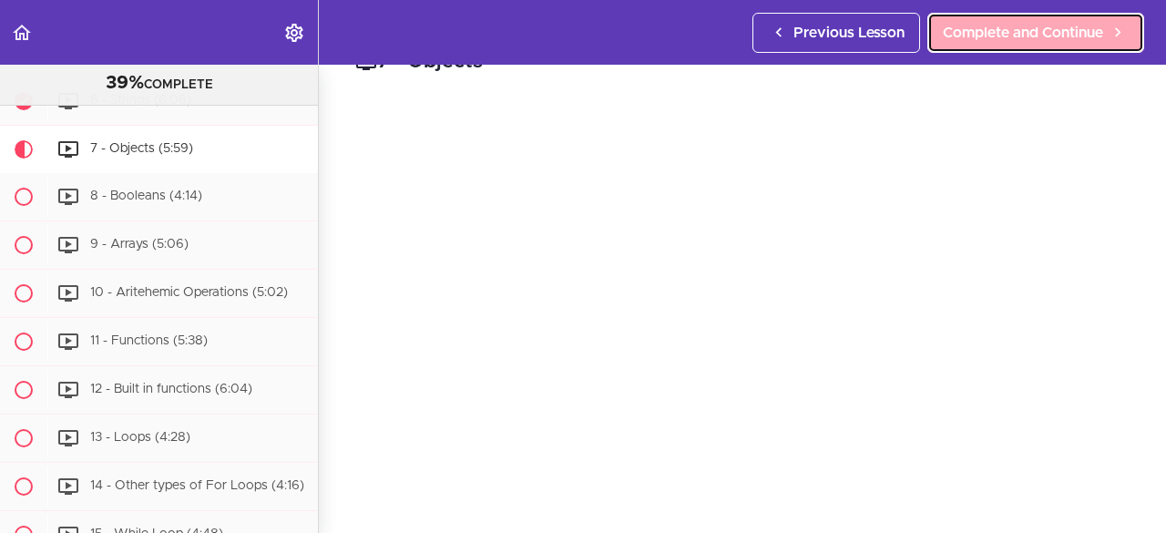
click at [1055, 35] on span "Complete and Continue" at bounding box center [1023, 33] width 160 height 22
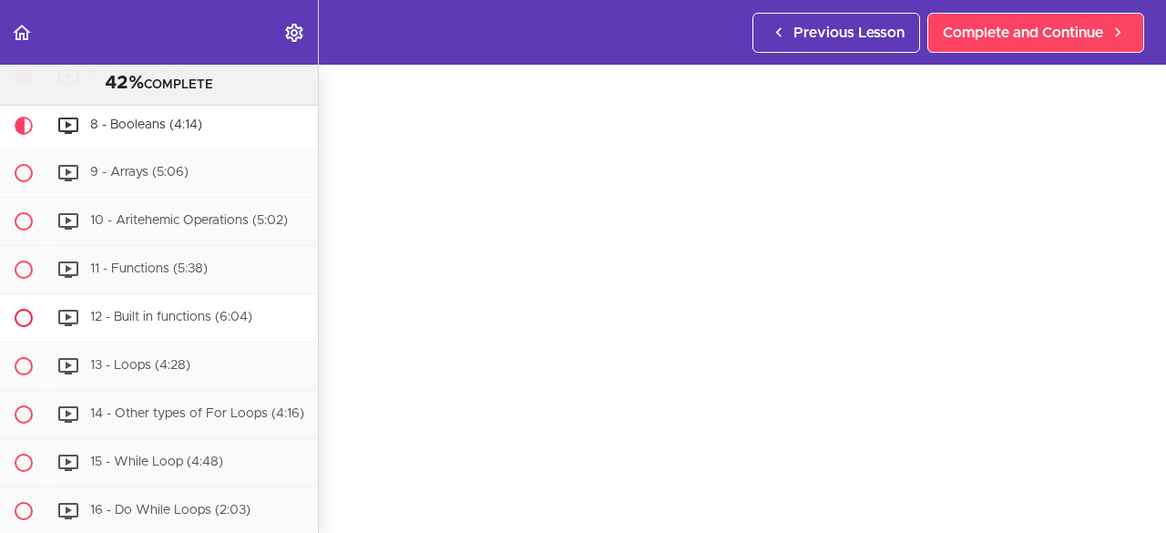
scroll to position [1033, 0]
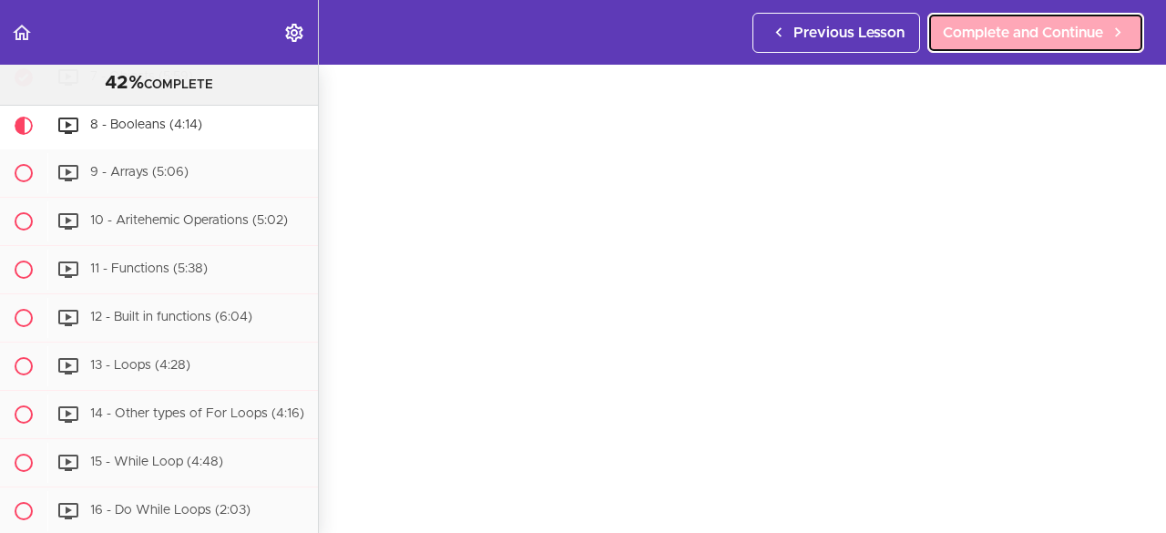
click at [1042, 45] on link "Complete and Continue" at bounding box center [1035, 33] width 217 height 40
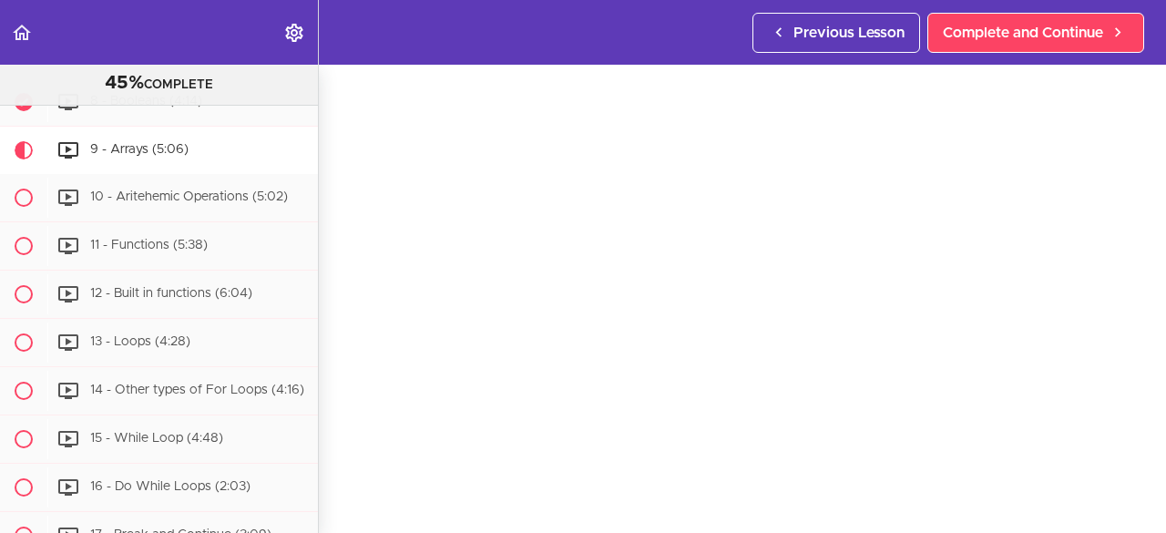
scroll to position [65, 0]
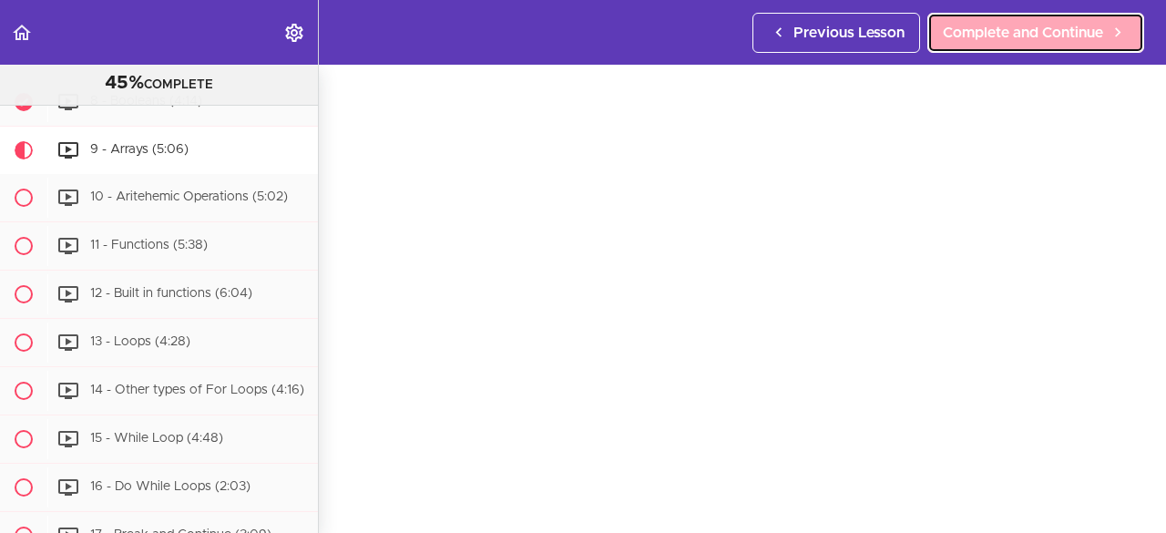
click at [1069, 33] on span "Complete and Continue" at bounding box center [1023, 33] width 160 height 22
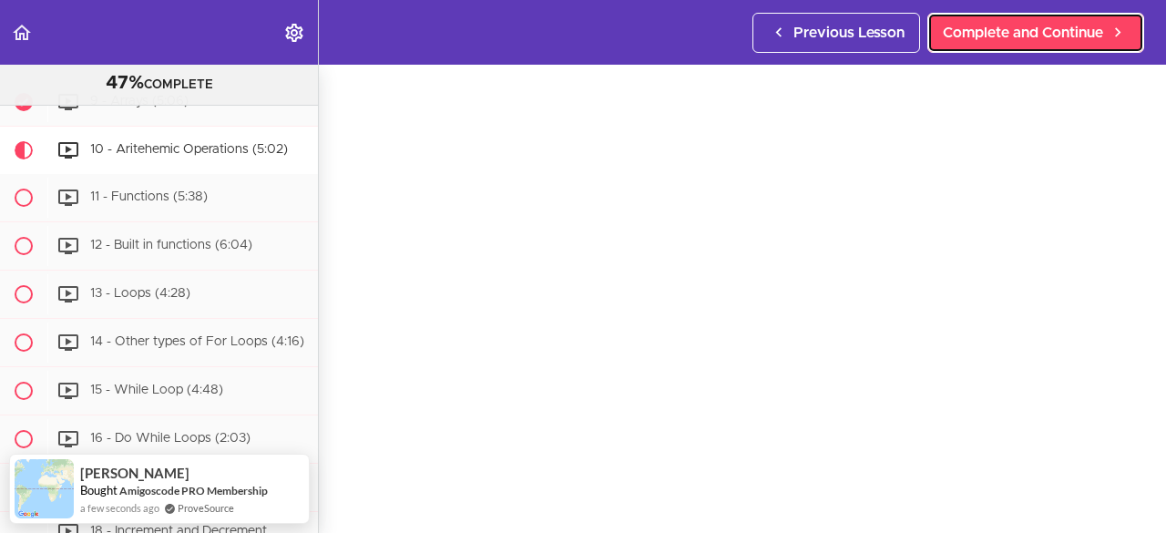
scroll to position [75, 0]
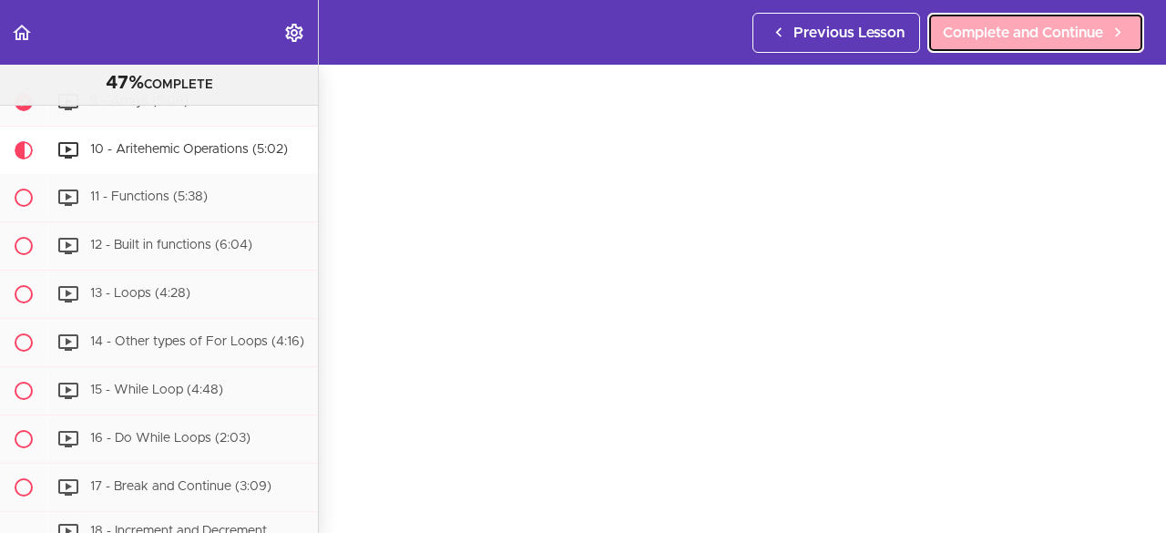
click at [1037, 42] on span "Complete and Continue" at bounding box center [1023, 33] width 160 height 22
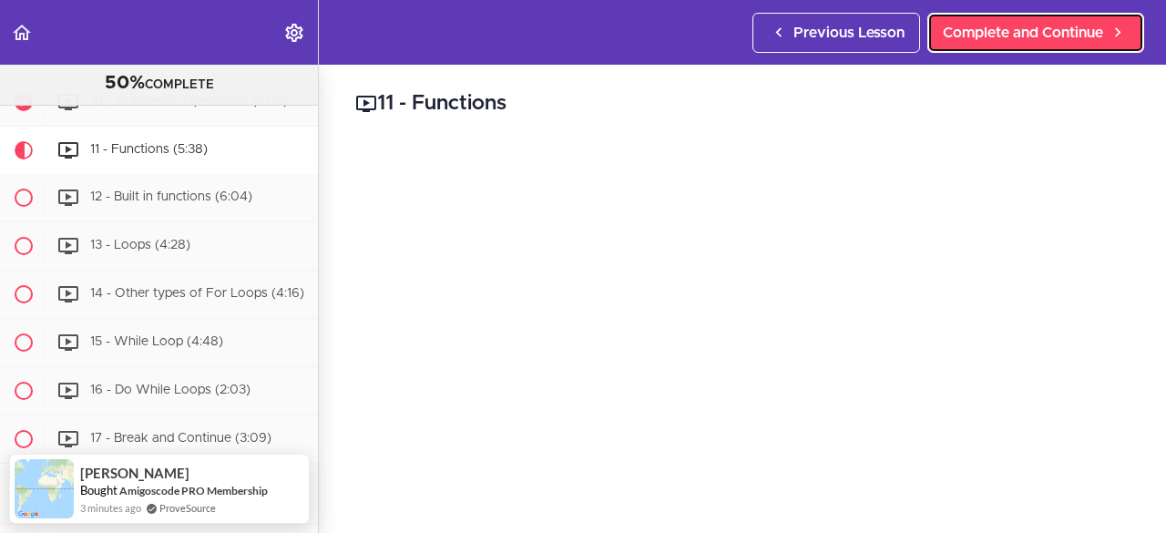
scroll to position [80, 0]
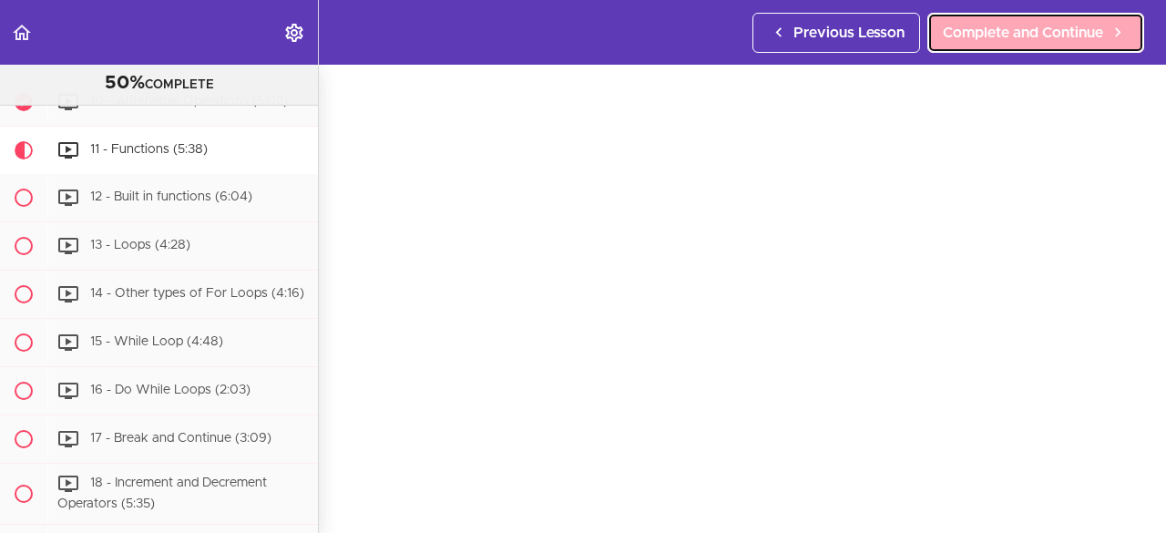
click at [1047, 33] on span "Complete and Continue" at bounding box center [1023, 33] width 160 height 22
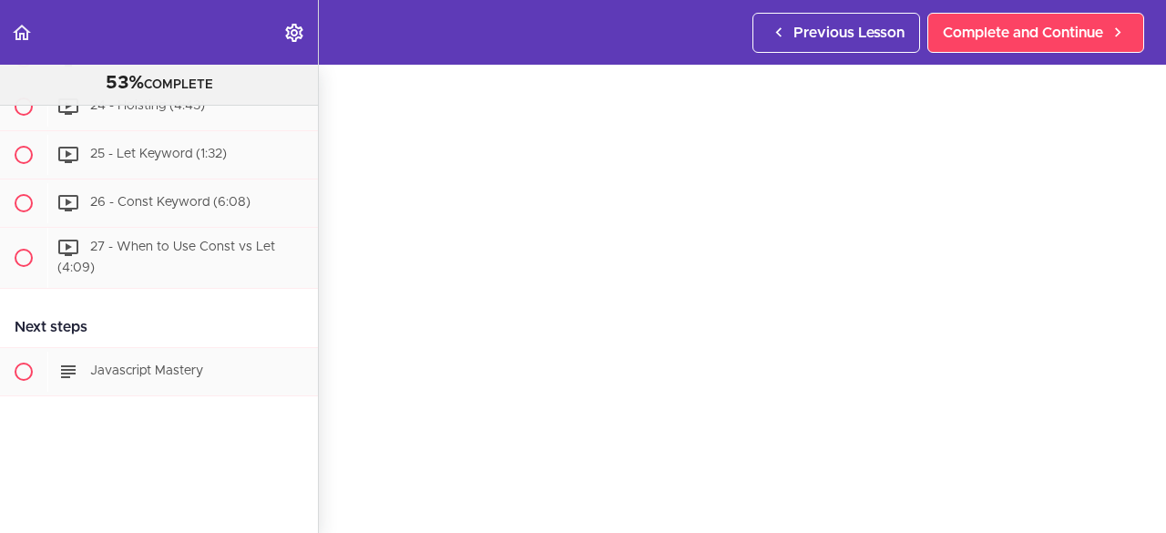
scroll to position [1862, 0]
